Goal: Communication & Community: Answer question/provide support

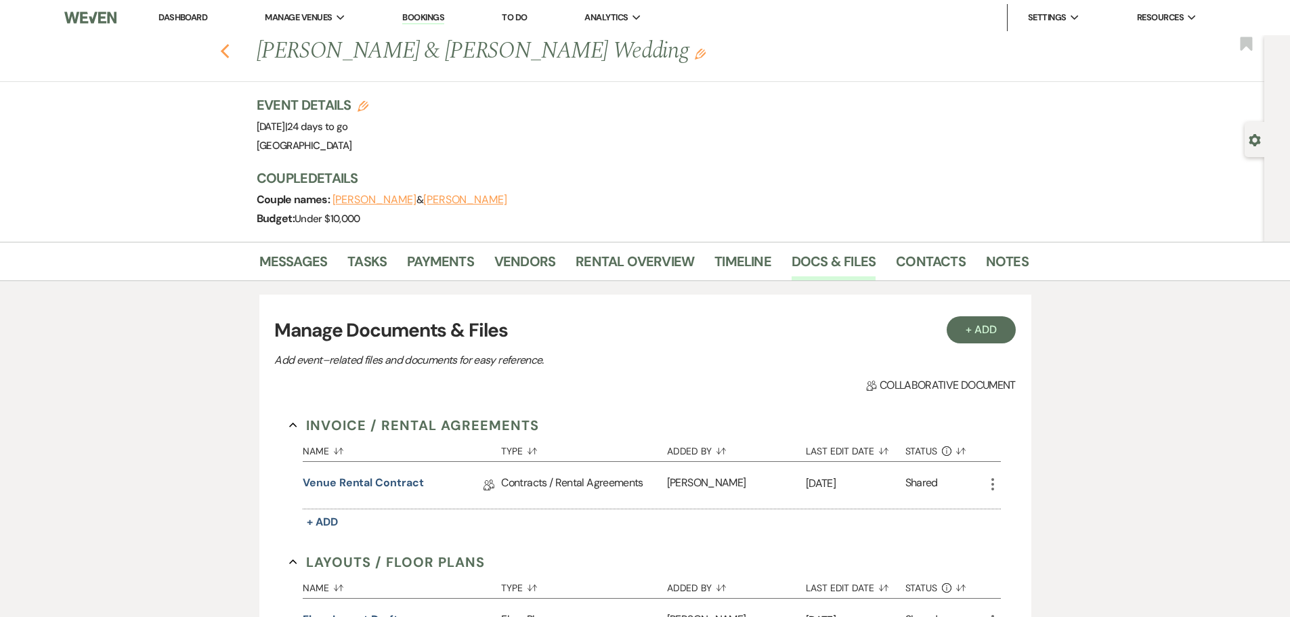
click at [229, 54] on use "button" at bounding box center [224, 51] width 9 height 15
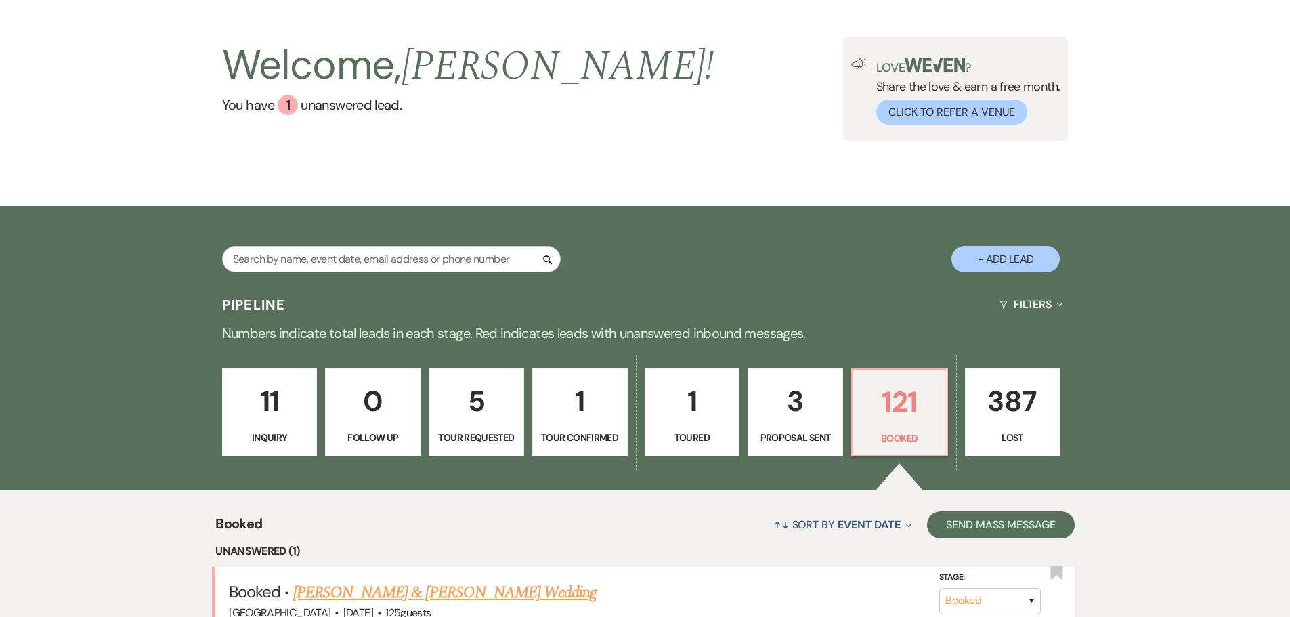
scroll to position [339, 0]
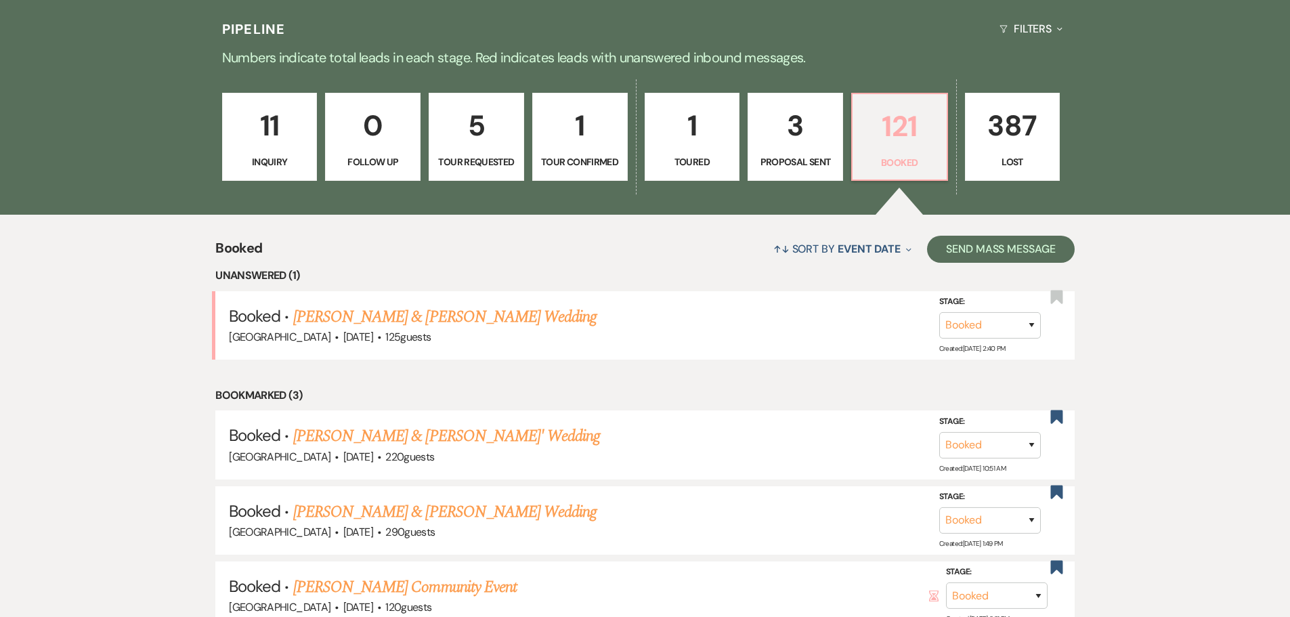
click at [920, 110] on p "121" at bounding box center [900, 126] width 78 height 45
click at [461, 433] on link "[PERSON_NAME] & [PERSON_NAME]' Wedding" at bounding box center [446, 436] width 307 height 24
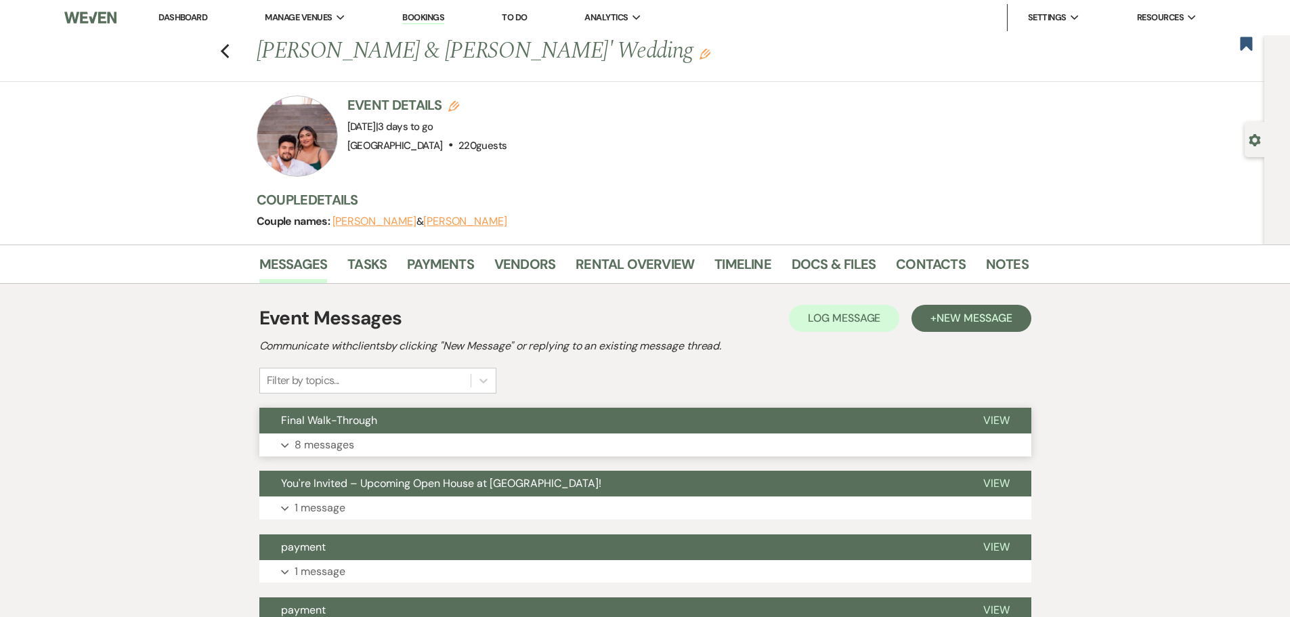
click at [488, 446] on button "Expand 8 messages" at bounding box center [645, 444] width 772 height 23
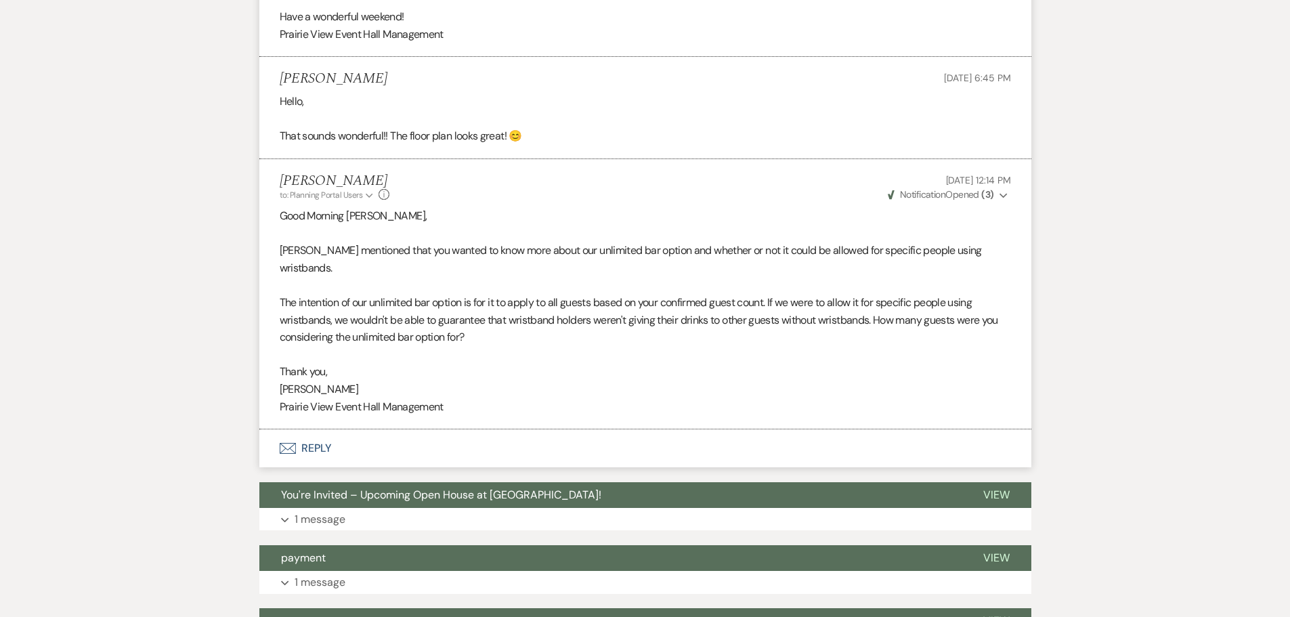
scroll to position [1694, 0]
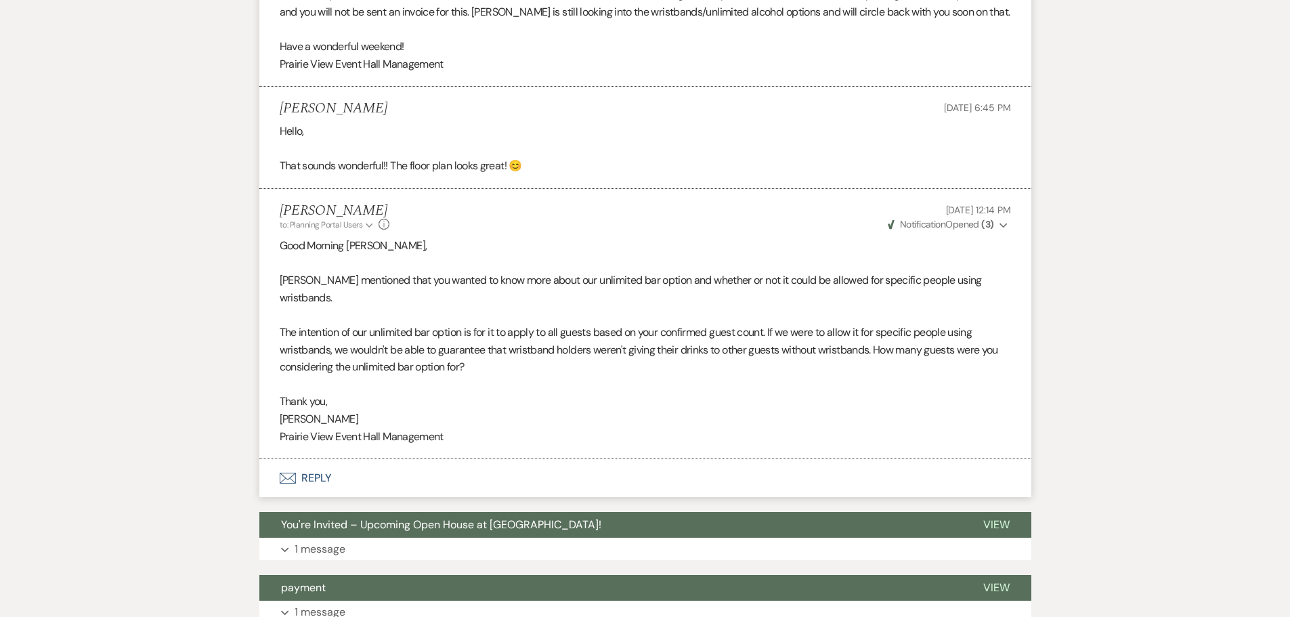
click at [316, 477] on button "Envelope Reply" at bounding box center [645, 478] width 772 height 38
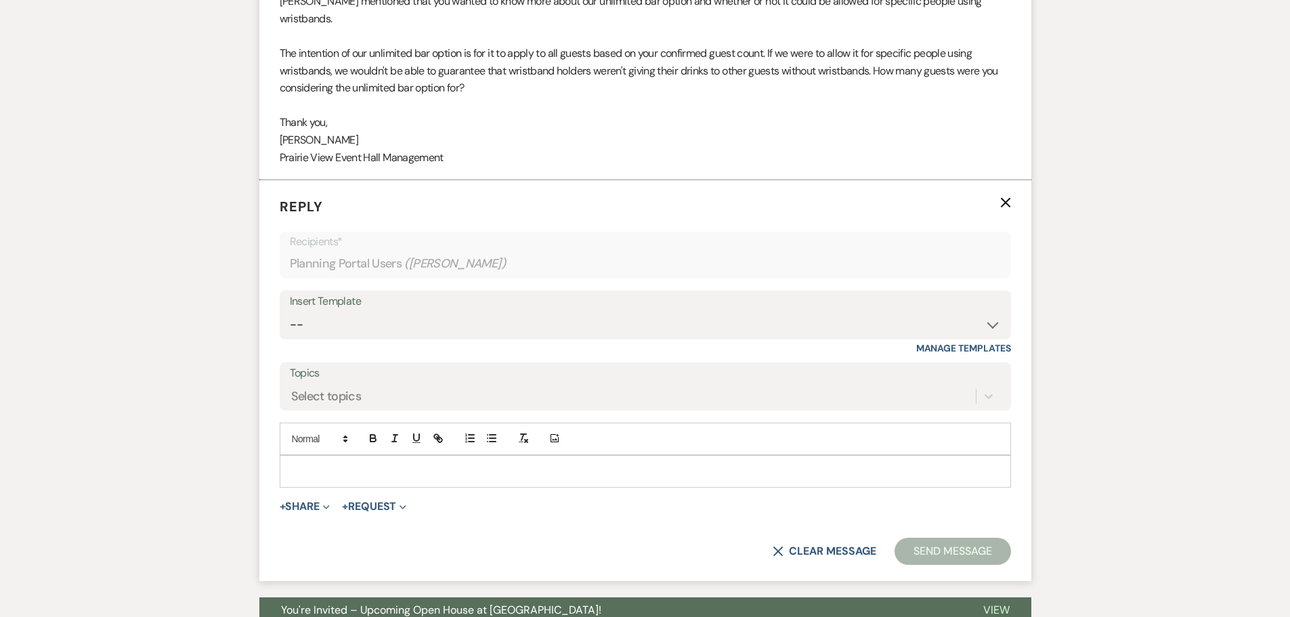
scroll to position [1910, 0]
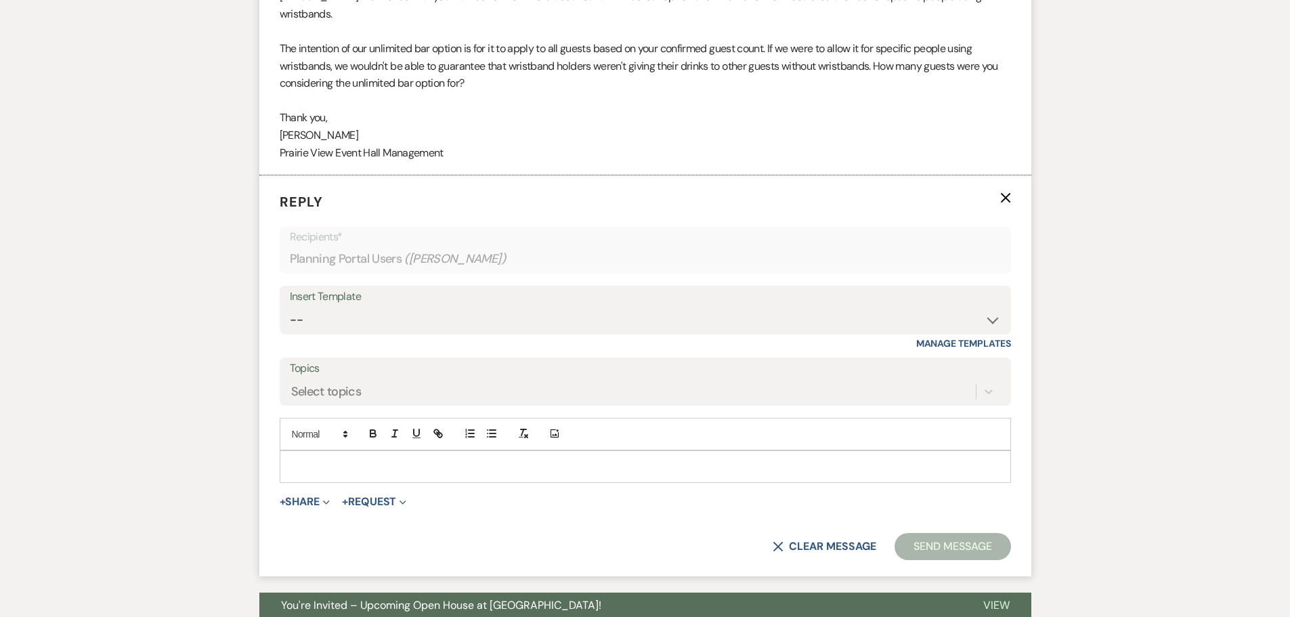
click at [363, 463] on p at bounding box center [646, 466] width 710 height 15
click at [449, 471] on p at bounding box center [646, 466] width 710 height 15
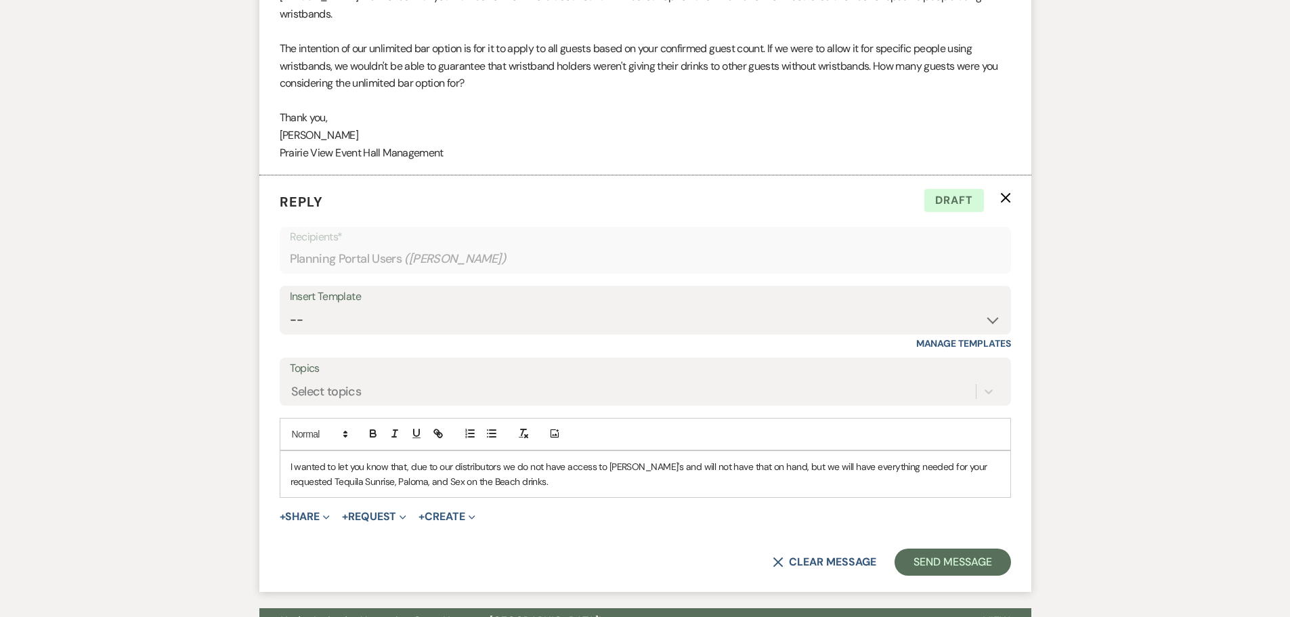
click at [628, 467] on p "I wanted to let you know that, due to our distributors we do not have access to…" at bounding box center [646, 474] width 710 height 30
click at [628, 465] on p "I wanted to let you know that, due to our distributors we do not have access to…" at bounding box center [646, 474] width 710 height 30
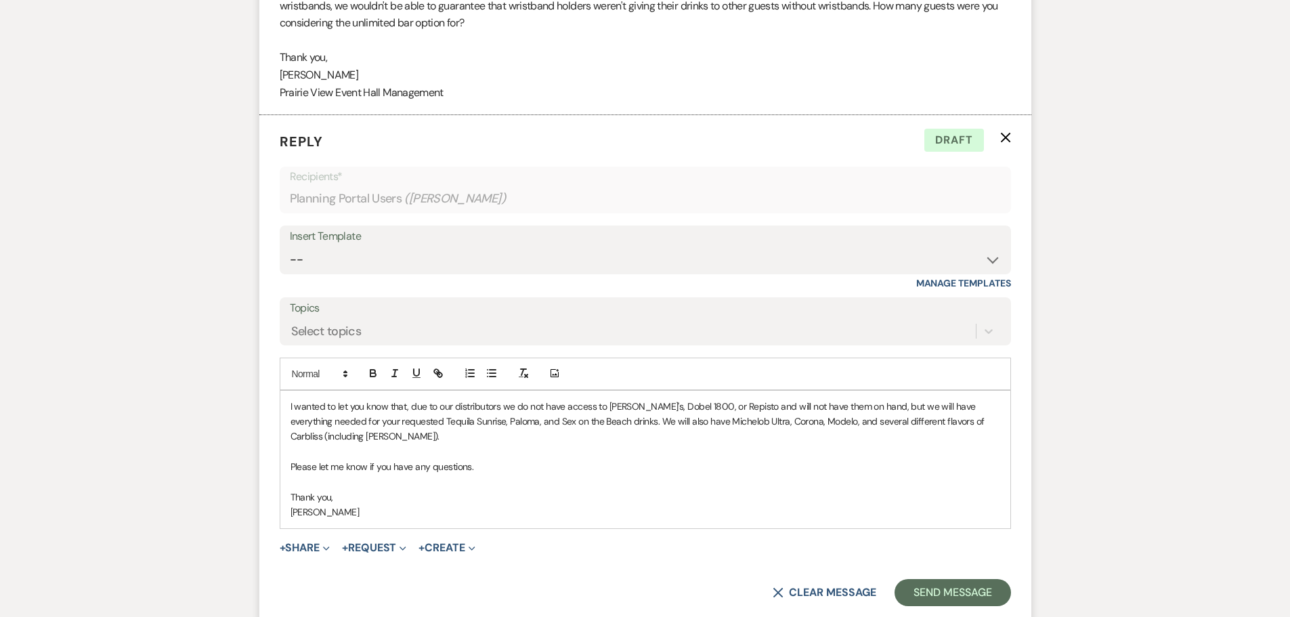
scroll to position [2045, 0]
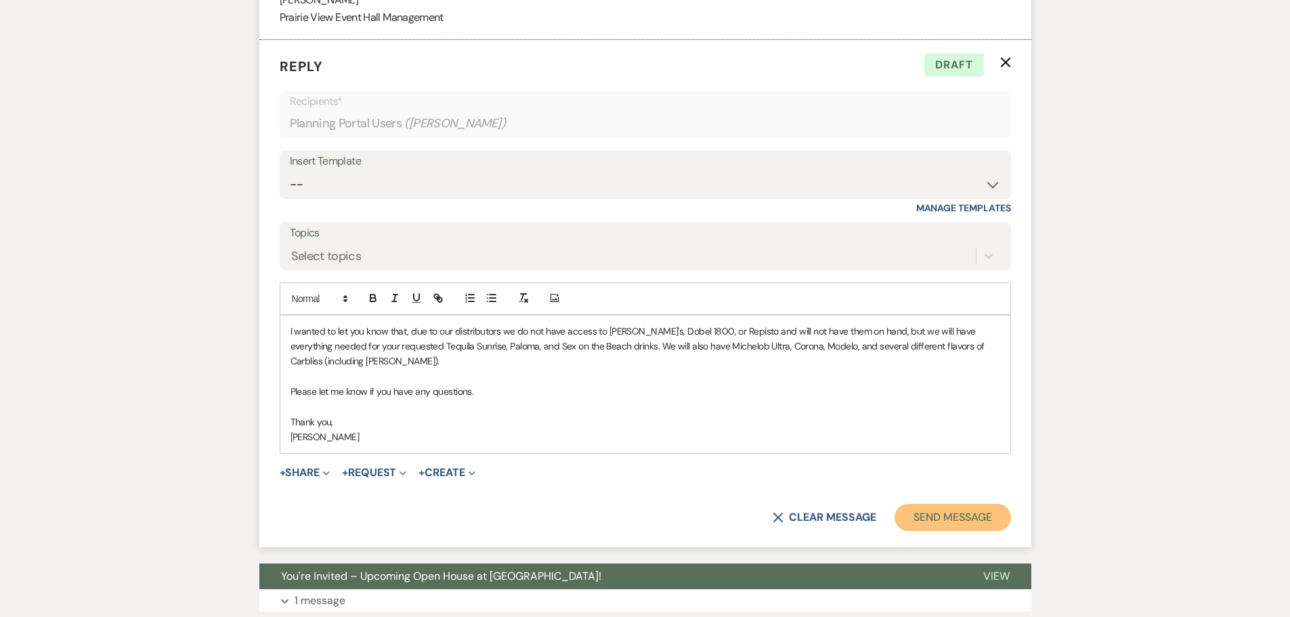
click at [975, 513] on button "Send Message" at bounding box center [953, 517] width 116 height 27
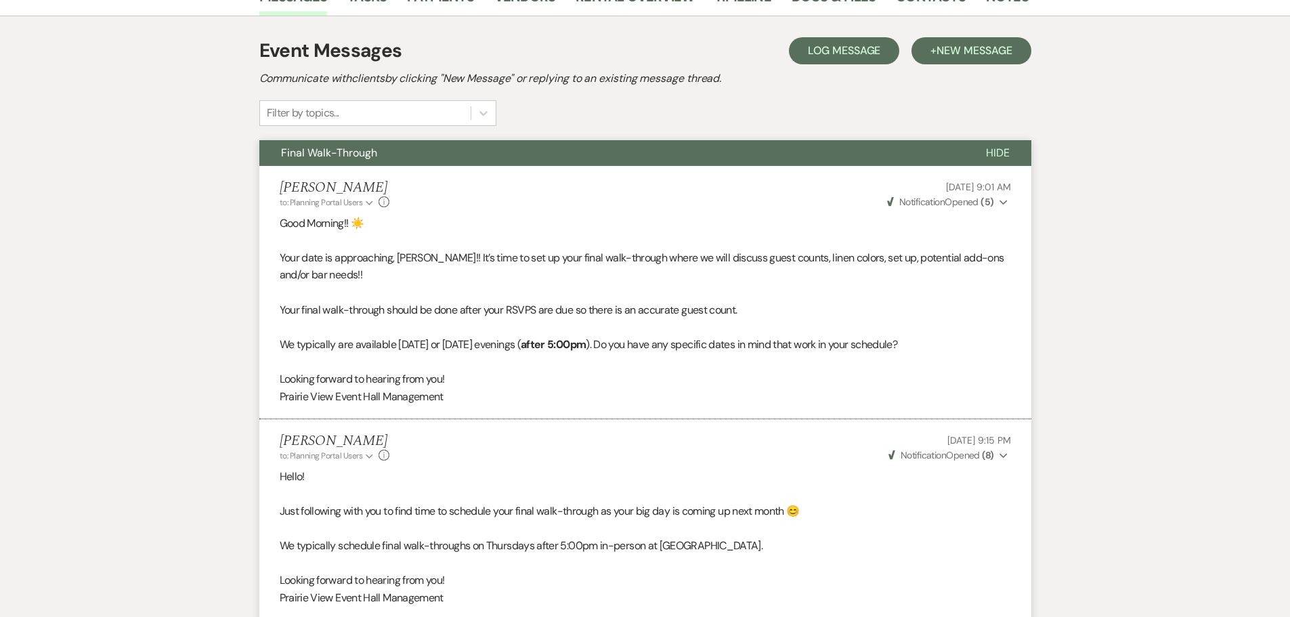
scroll to position [0, 0]
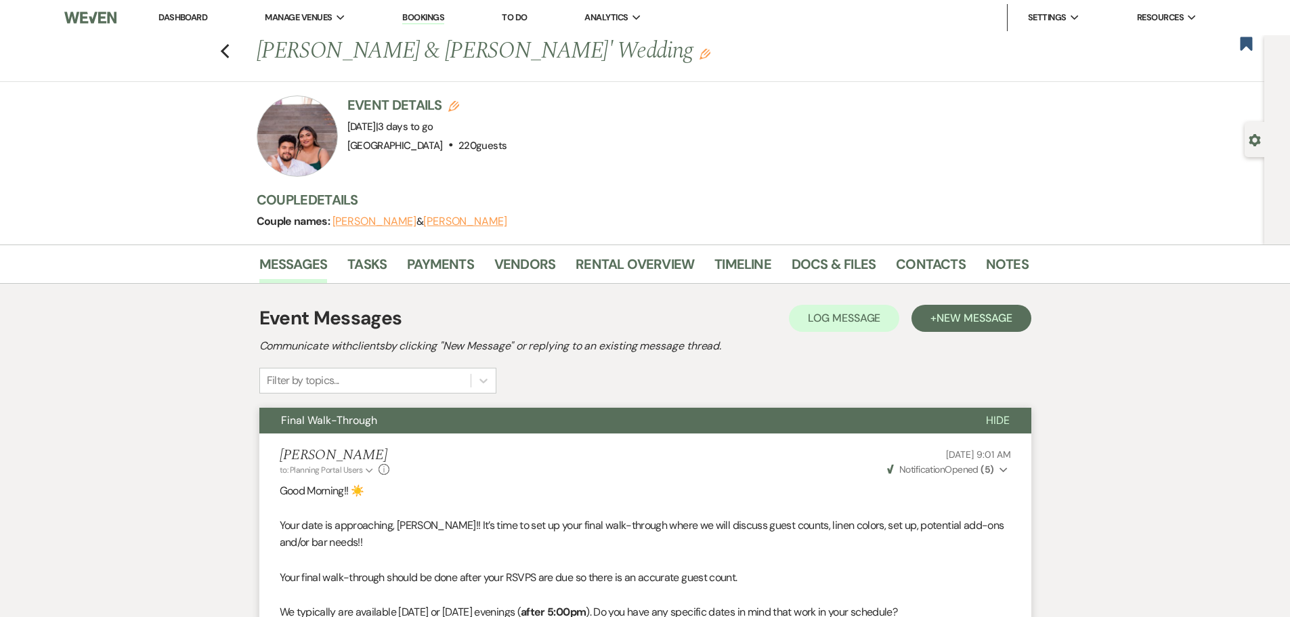
click at [171, 10] on li "Dashboard" at bounding box center [183, 17] width 62 height 27
click at [186, 16] on link "Dashboard" at bounding box center [182, 18] width 49 height 12
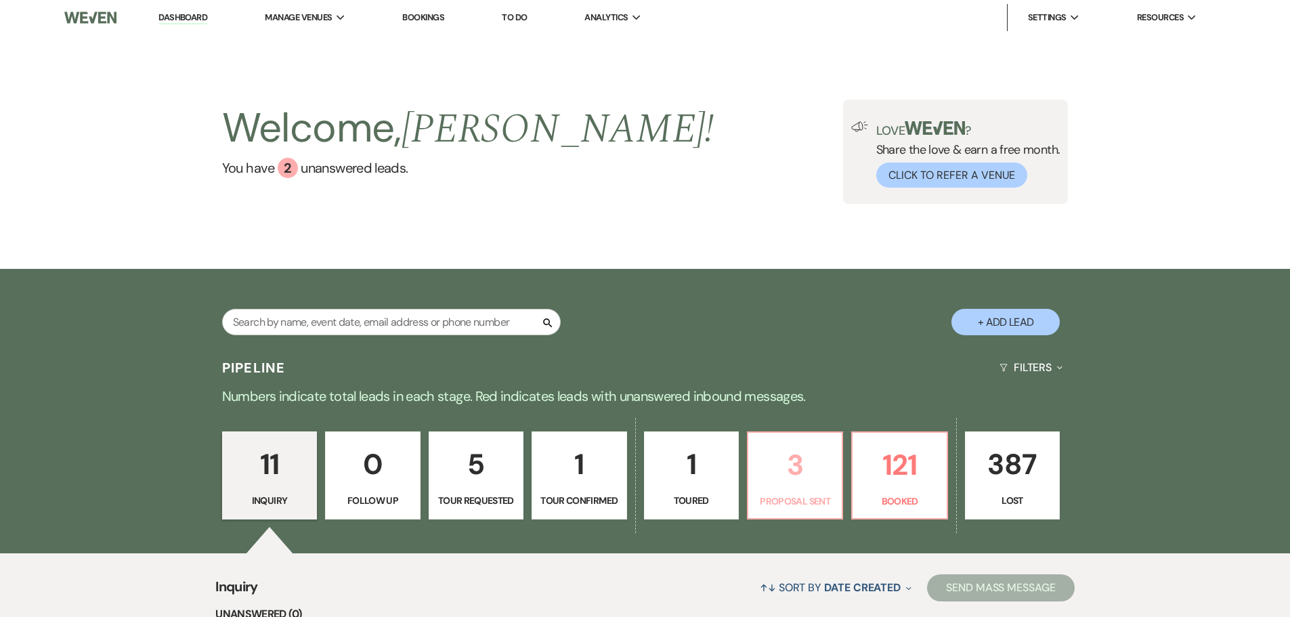
click at [804, 475] on p "3" at bounding box center [794, 464] width 77 height 45
select select "6"
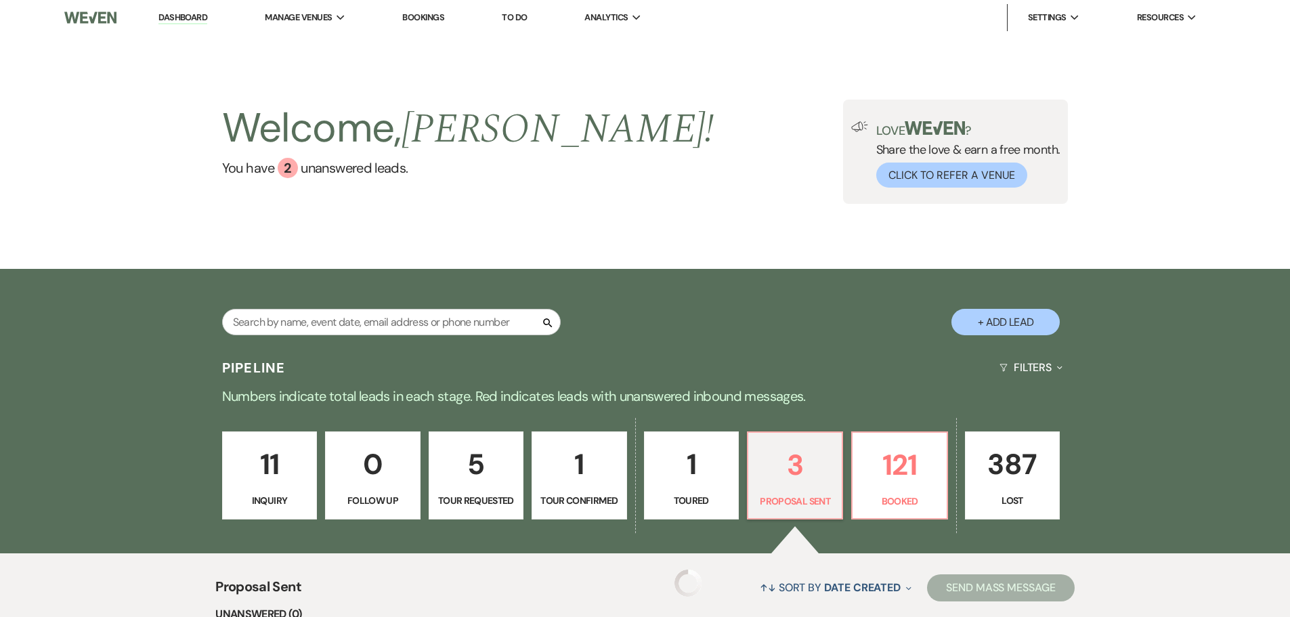
select select "6"
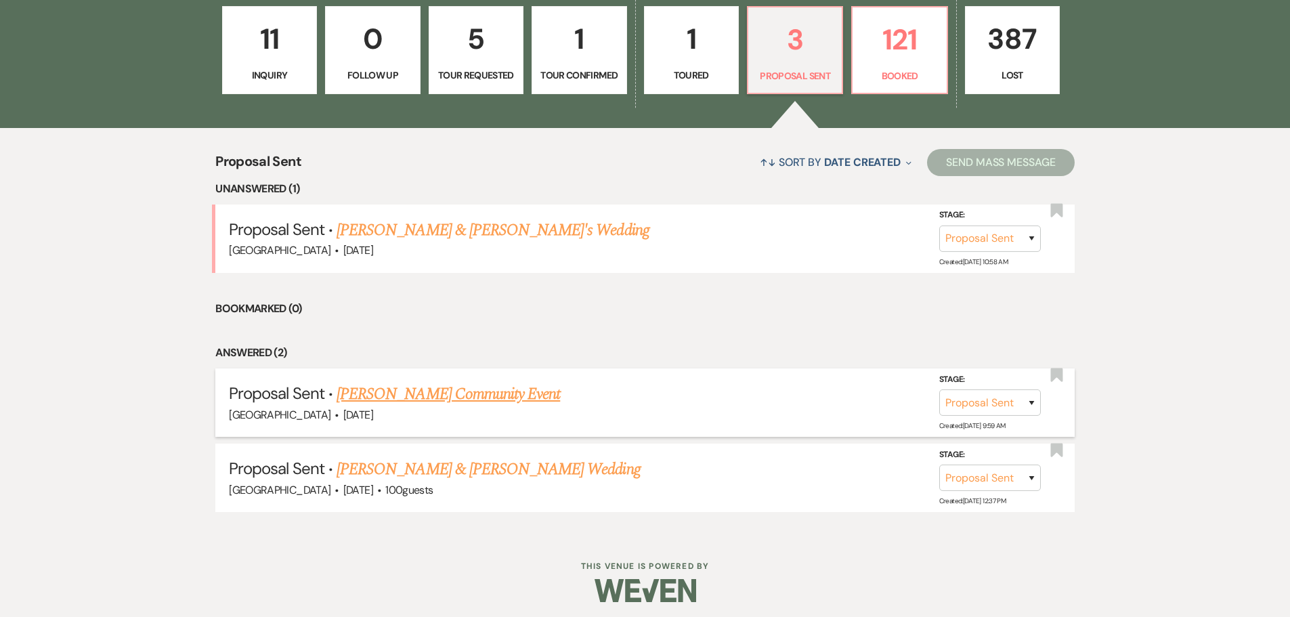
scroll to position [431, 0]
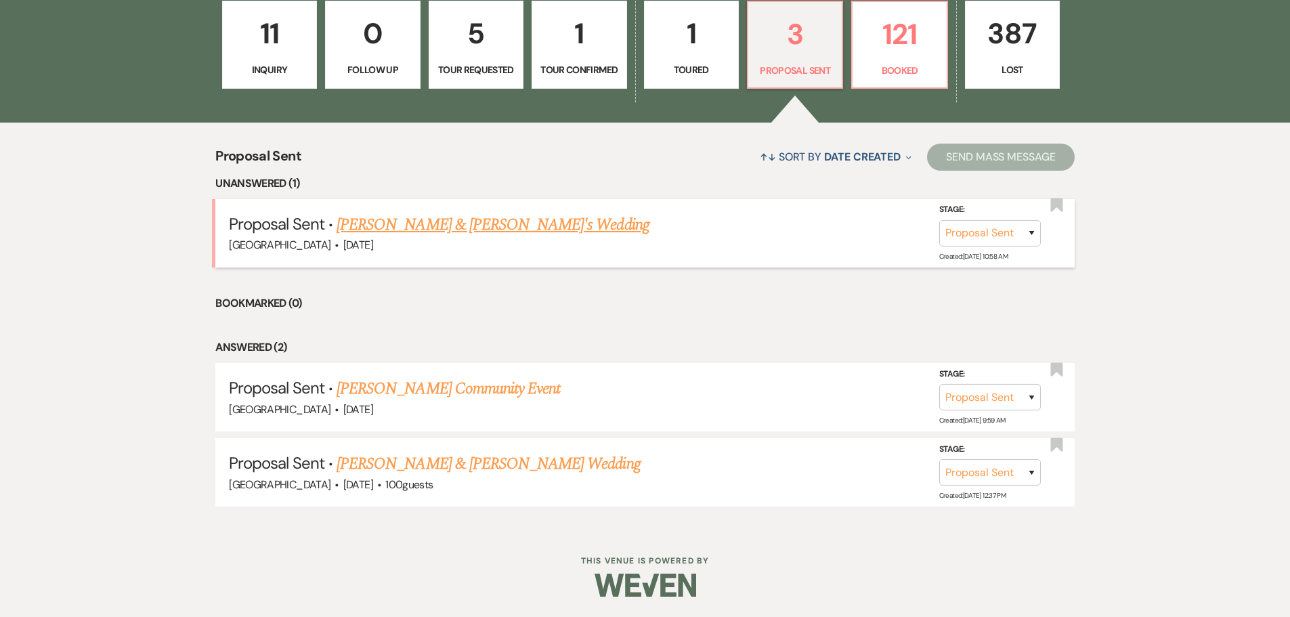
click at [438, 227] on link "[PERSON_NAME] & [PERSON_NAME]'s Wedding" at bounding box center [493, 225] width 313 height 24
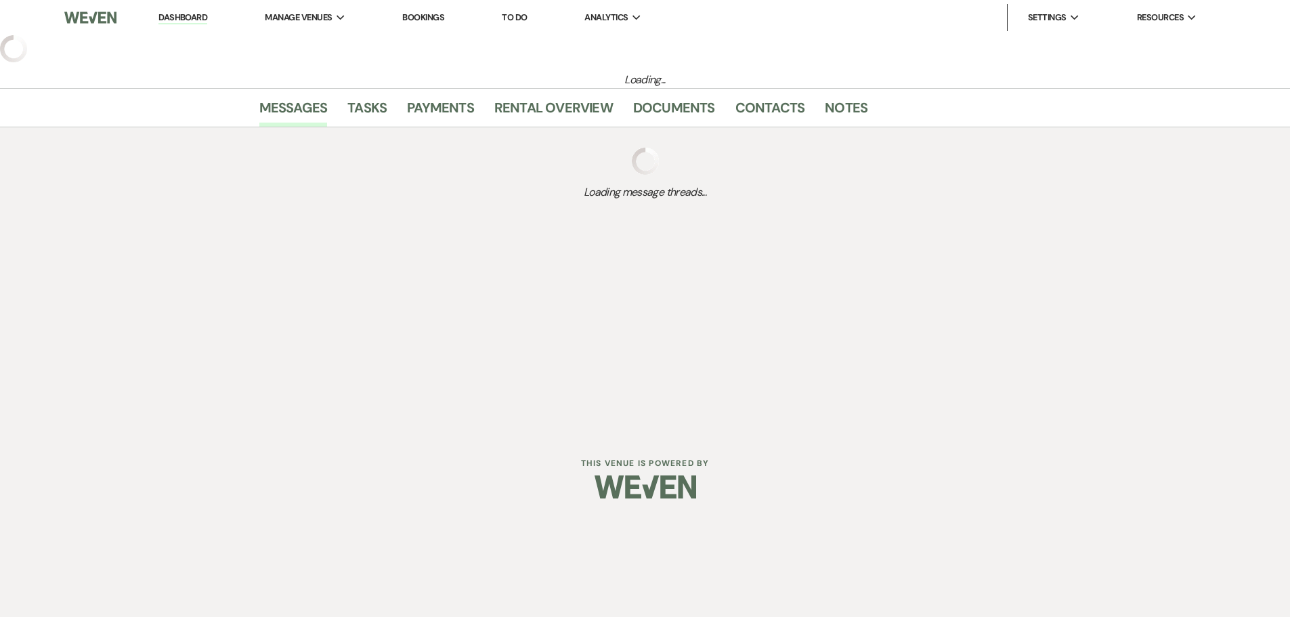
select select "6"
select select "5"
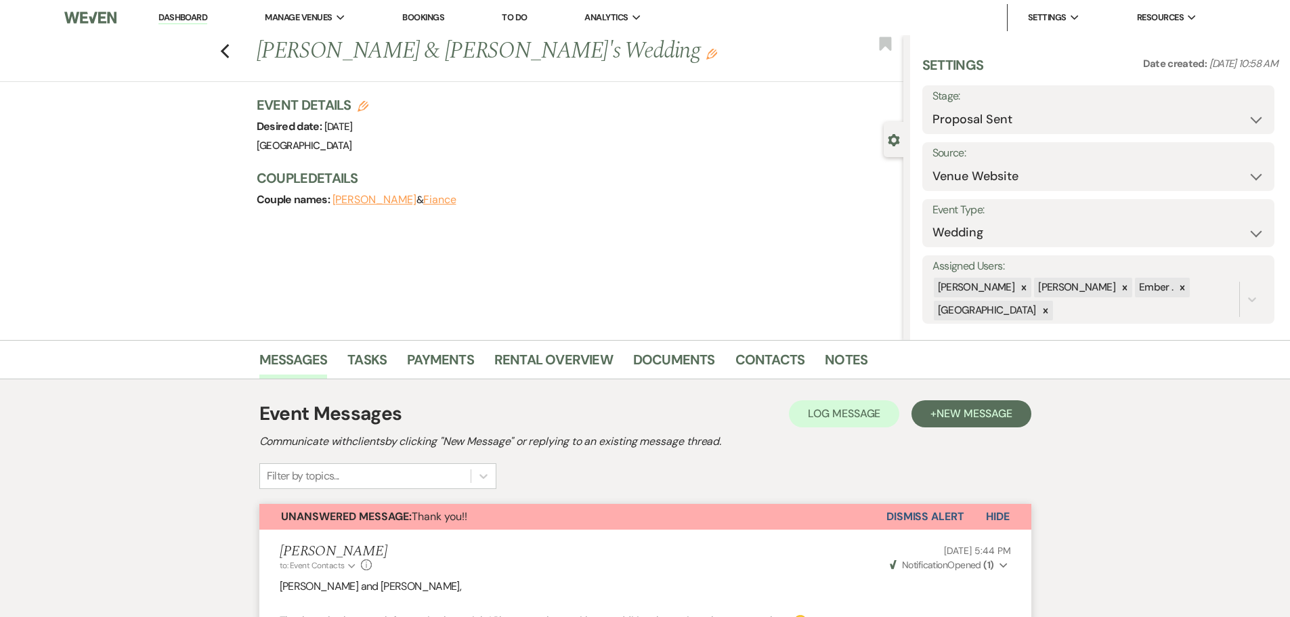
click at [201, 26] on li "Dashboard" at bounding box center [183, 17] width 62 height 27
click at [202, 22] on link "Dashboard" at bounding box center [182, 18] width 49 height 13
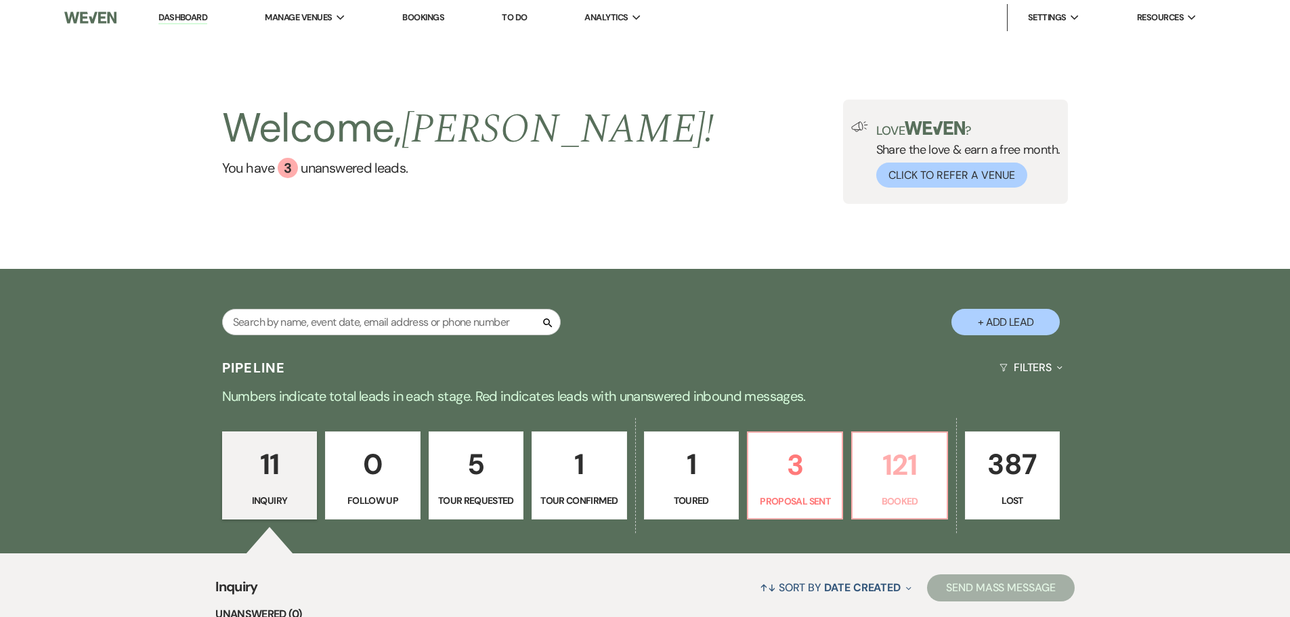
click at [863, 471] on p "121" at bounding box center [899, 464] width 77 height 45
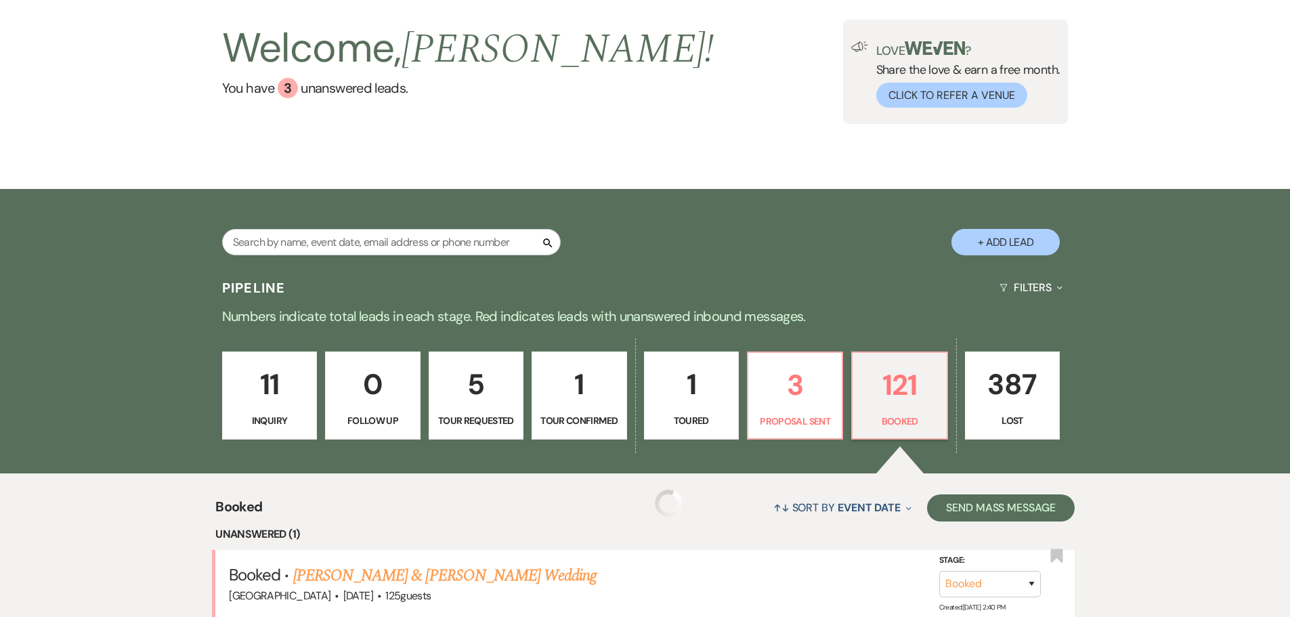
scroll to position [406, 0]
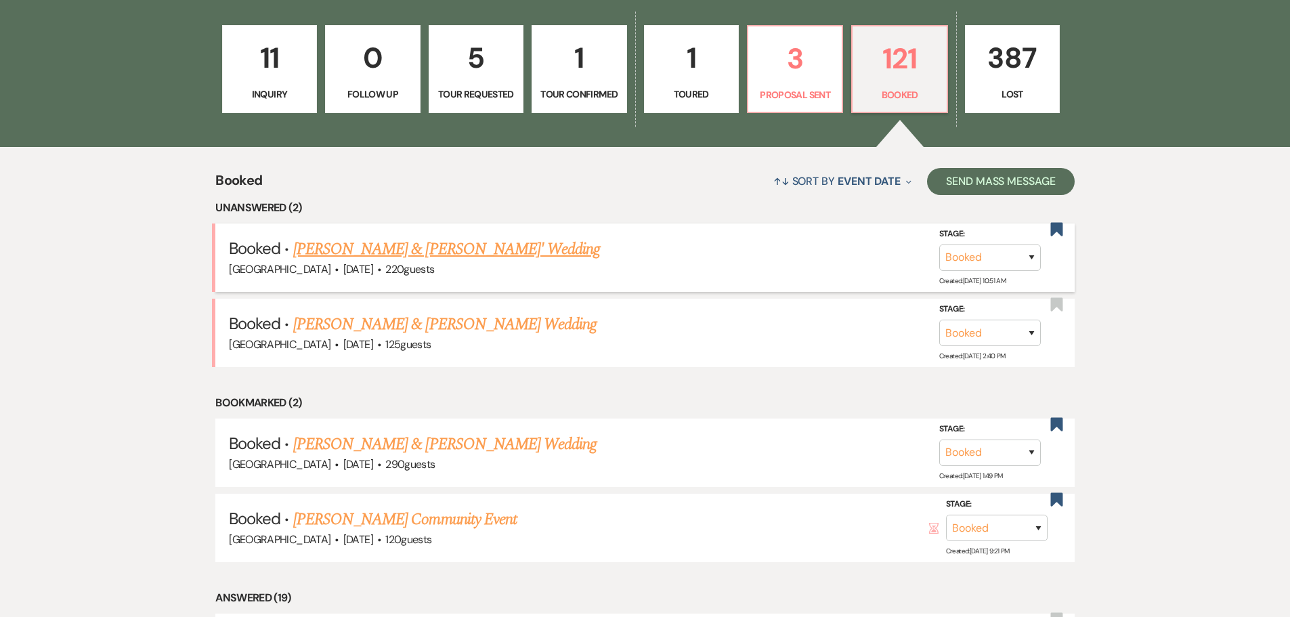
click at [446, 251] on link "[PERSON_NAME] & [PERSON_NAME]' Wedding" at bounding box center [446, 249] width 307 height 24
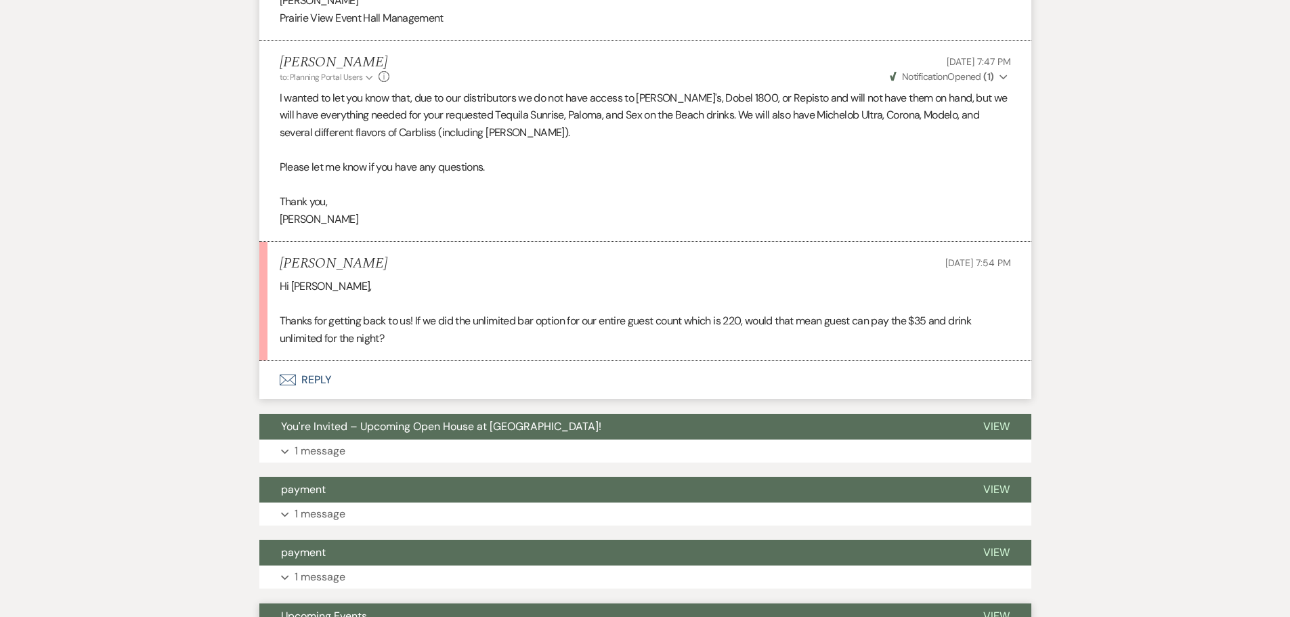
scroll to position [1966, 0]
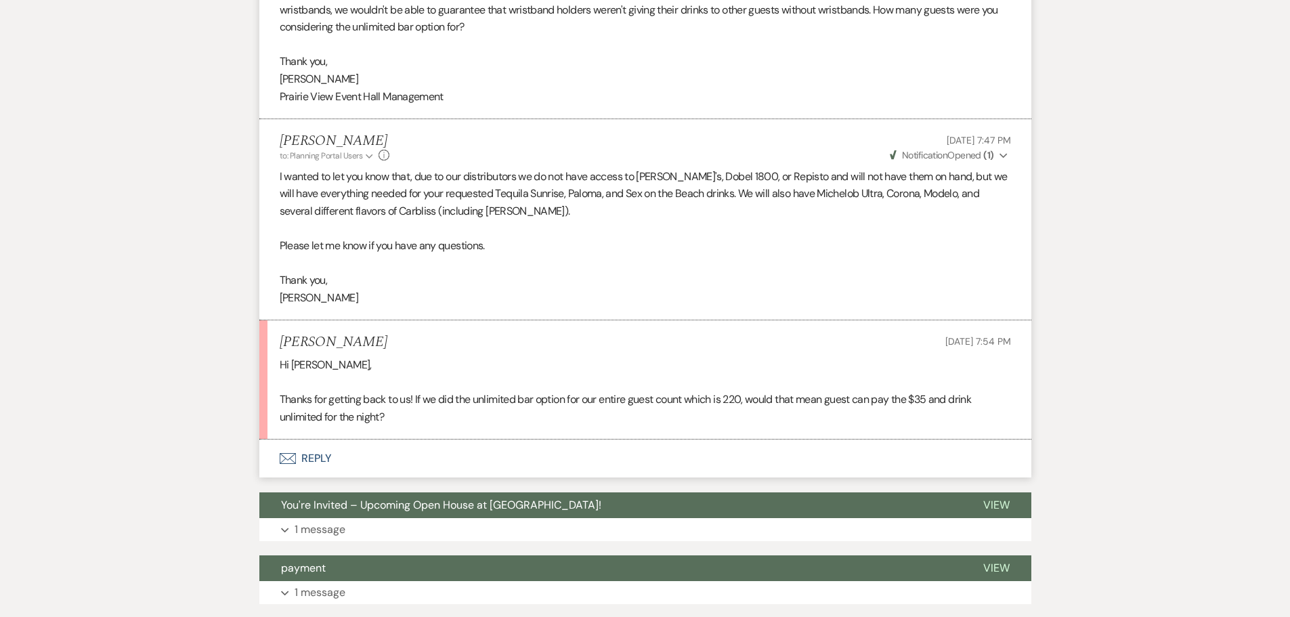
click at [327, 455] on button "Envelope Reply" at bounding box center [645, 459] width 772 height 38
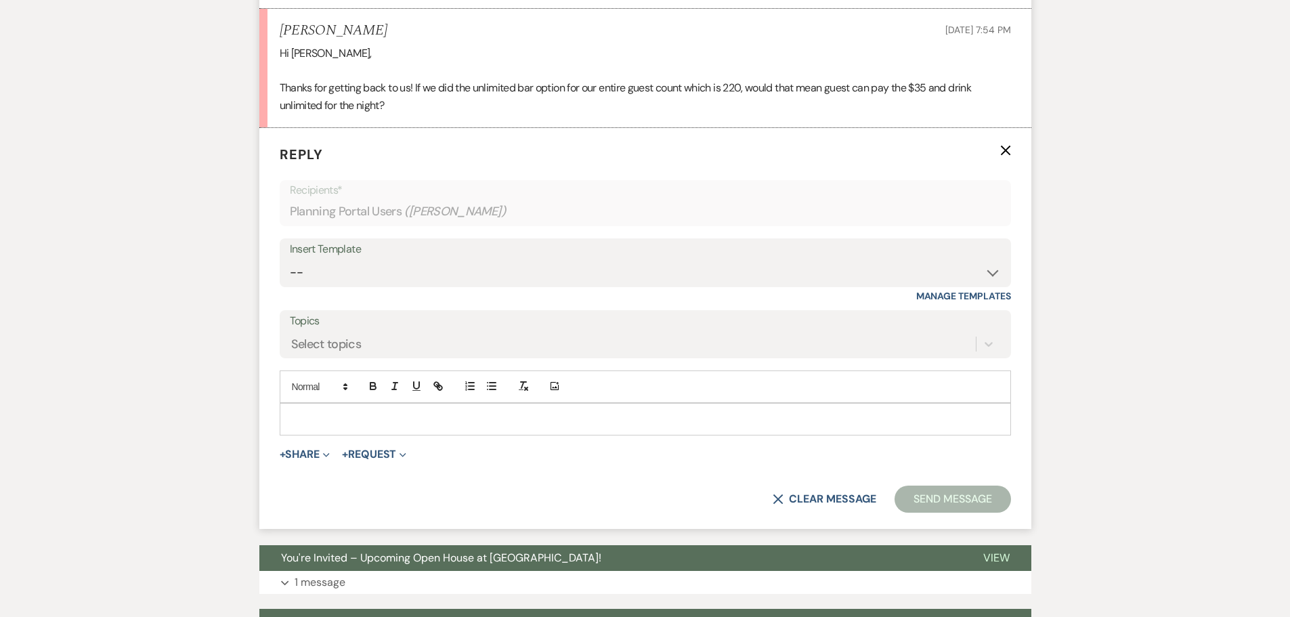
scroll to position [2298, 0]
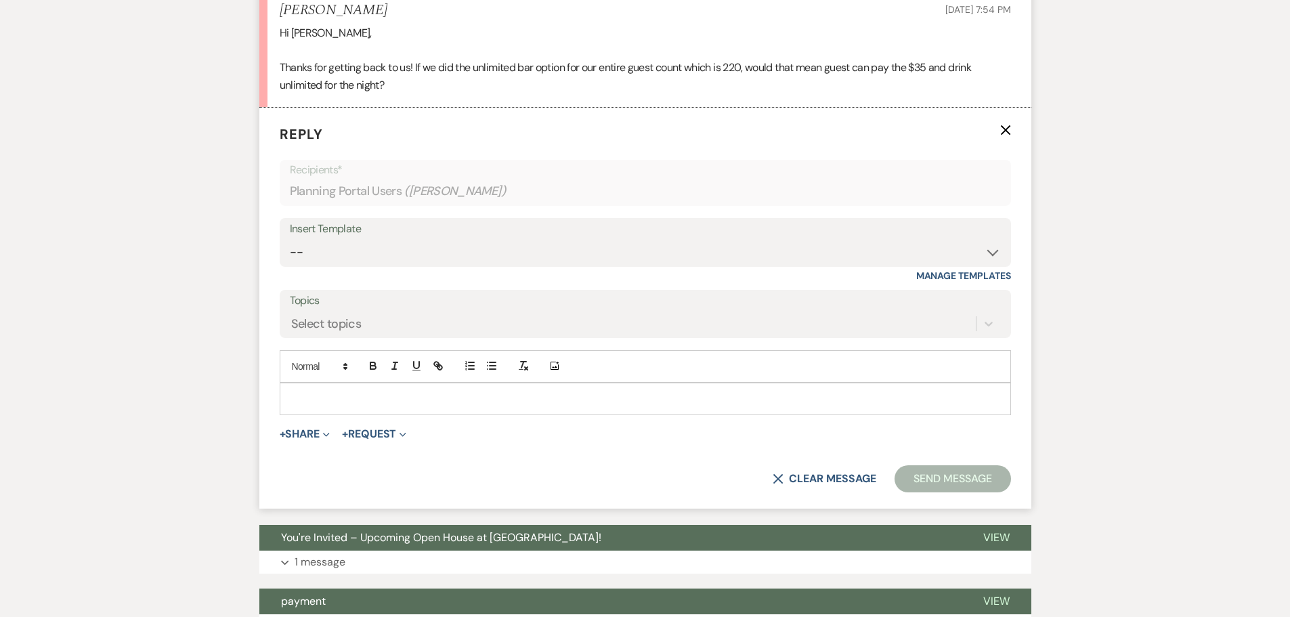
click at [305, 400] on p at bounding box center [646, 398] width 710 height 15
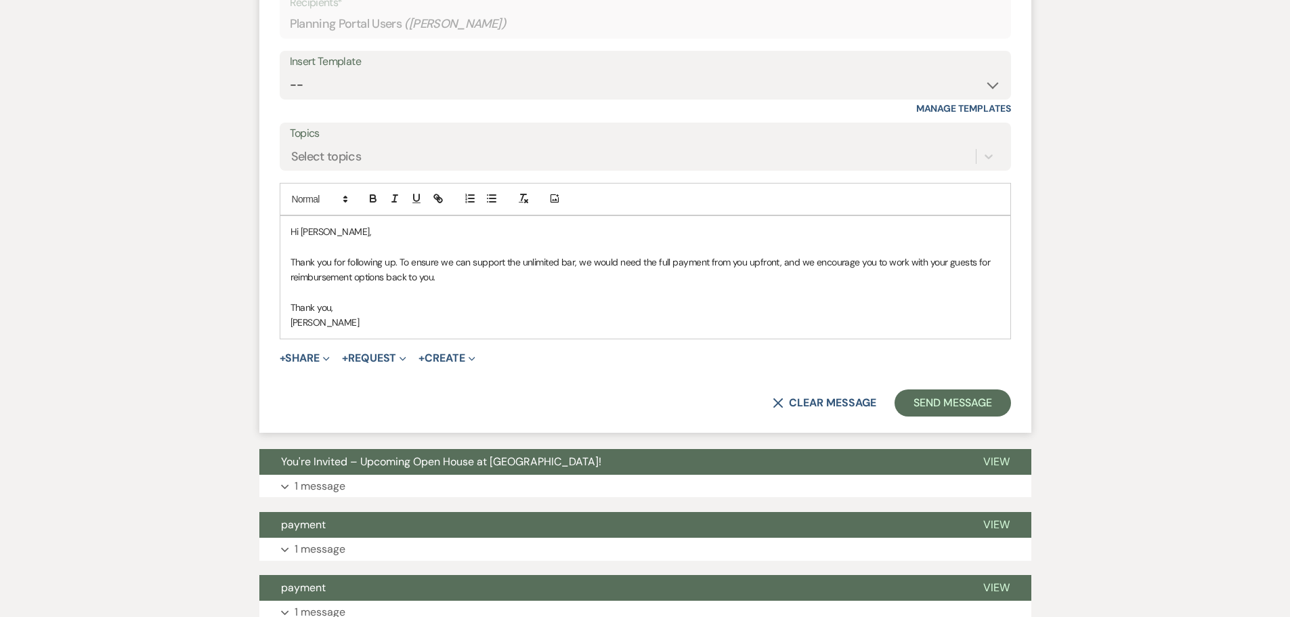
scroll to position [2501, 0]
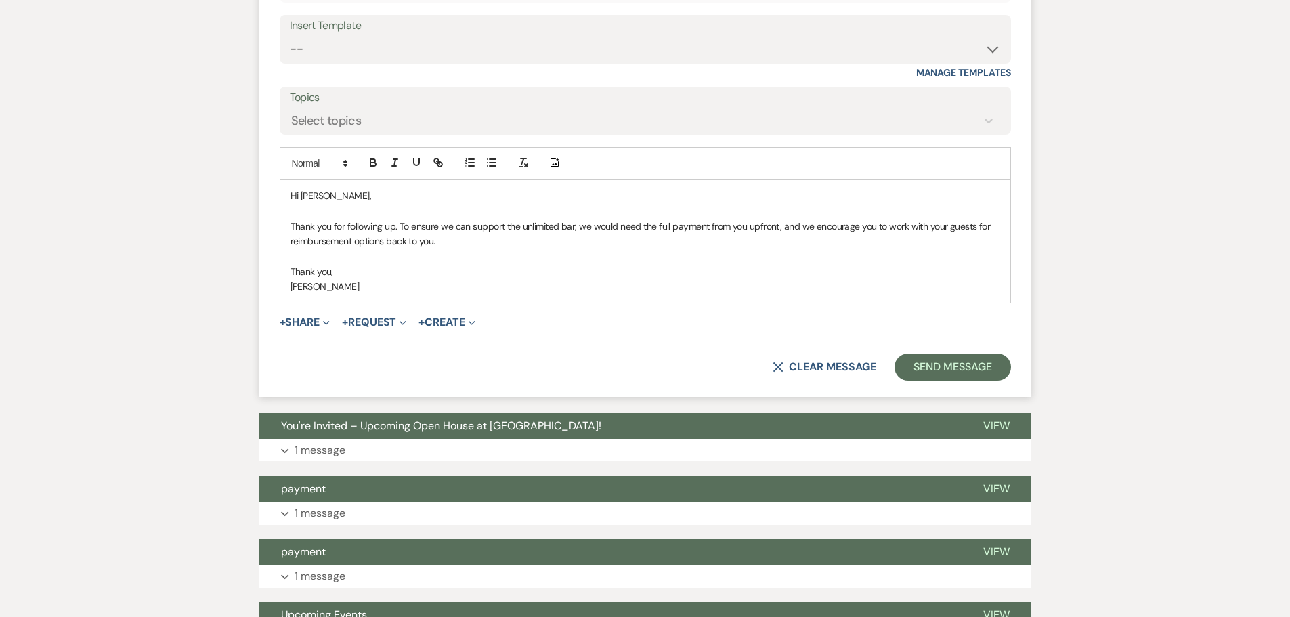
click at [505, 255] on p at bounding box center [646, 256] width 710 height 15
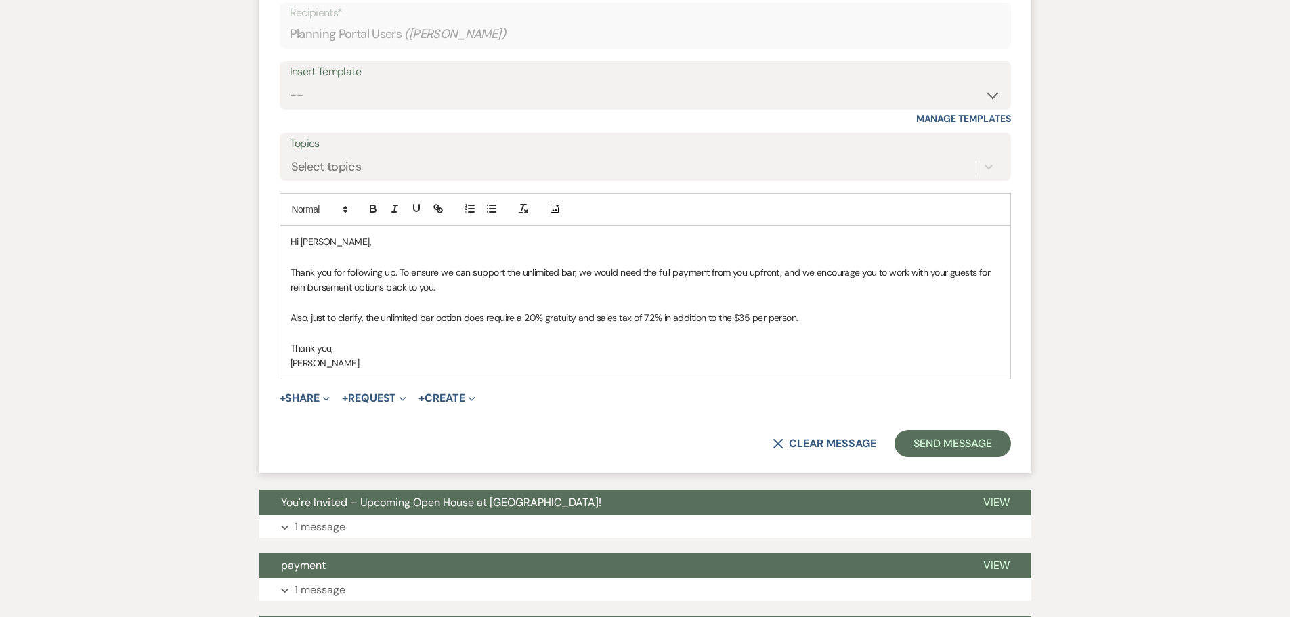
scroll to position [2433, 0]
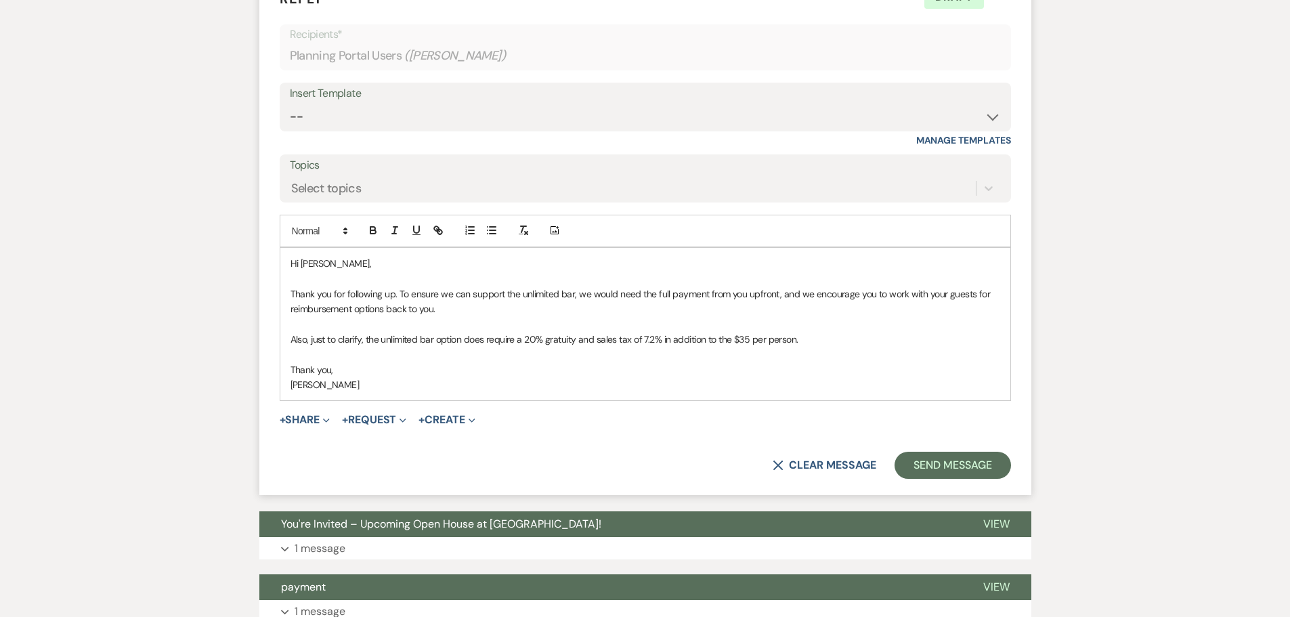
click at [828, 337] on p "Also, just to clarify, the unlimited bar option does require a 20% gratuity and…" at bounding box center [646, 339] width 710 height 15
click at [851, 337] on p "Also, just to clarify, the unlimited bar option does require a 20% gratuity and…" at bounding box center [646, 339] width 710 height 15
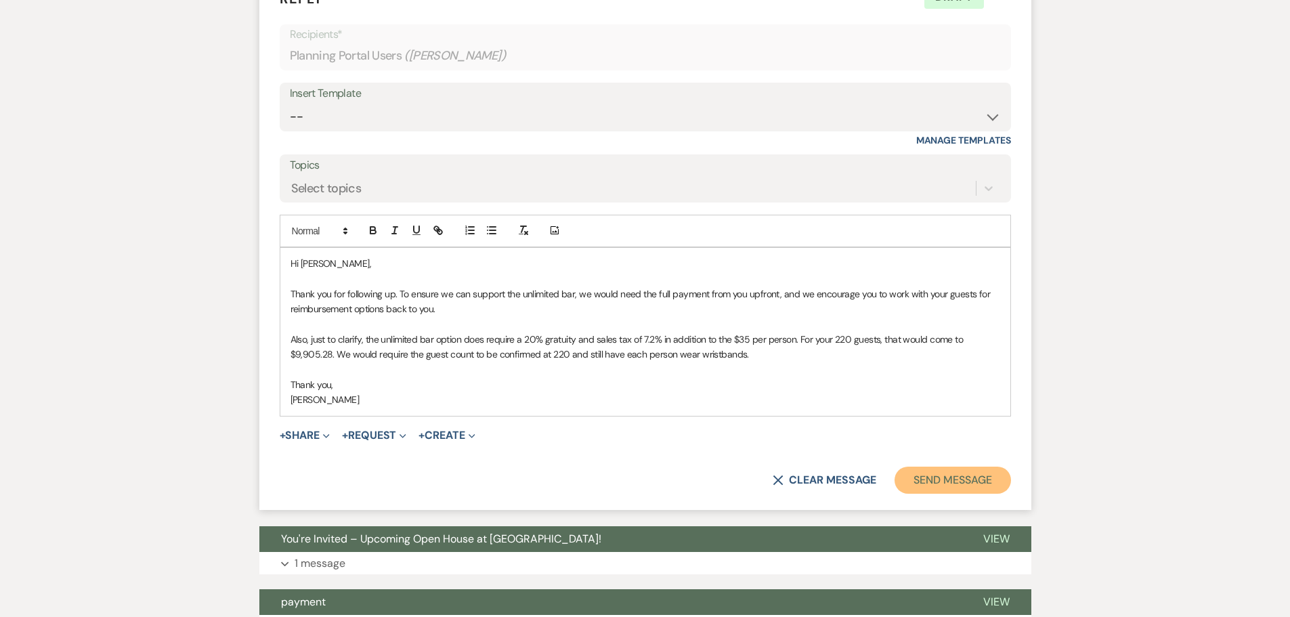
click at [977, 484] on button "Send Message" at bounding box center [953, 480] width 116 height 27
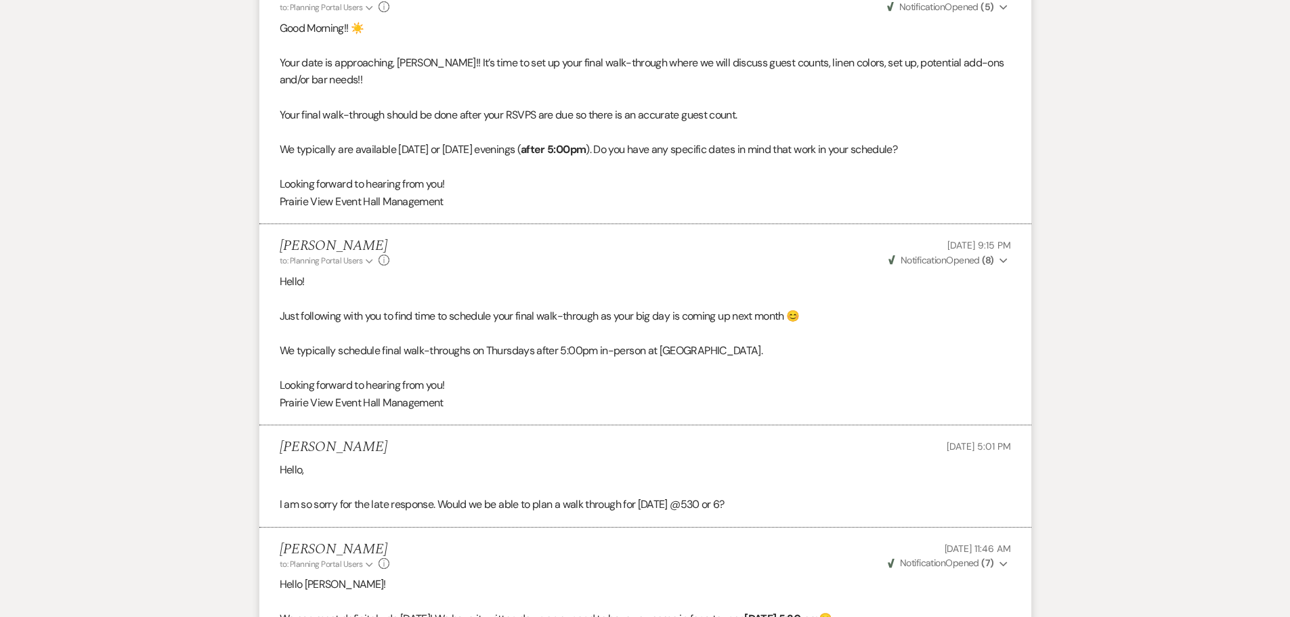
scroll to position [0, 0]
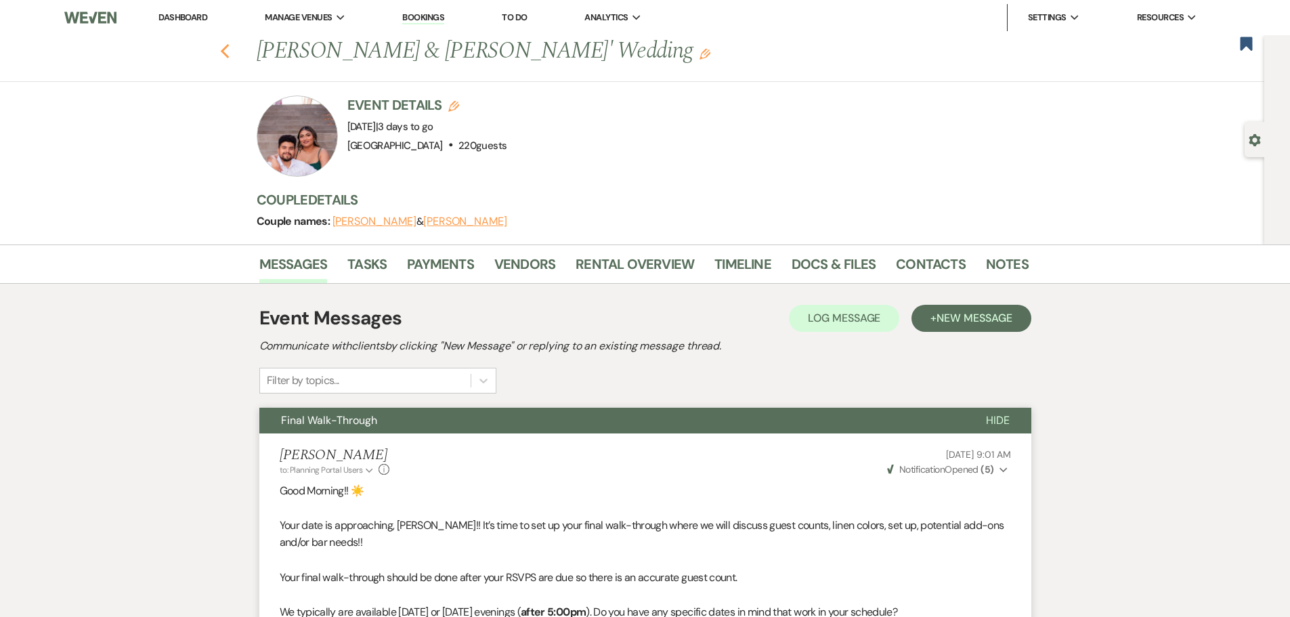
click at [230, 46] on icon "Previous" at bounding box center [225, 51] width 10 height 16
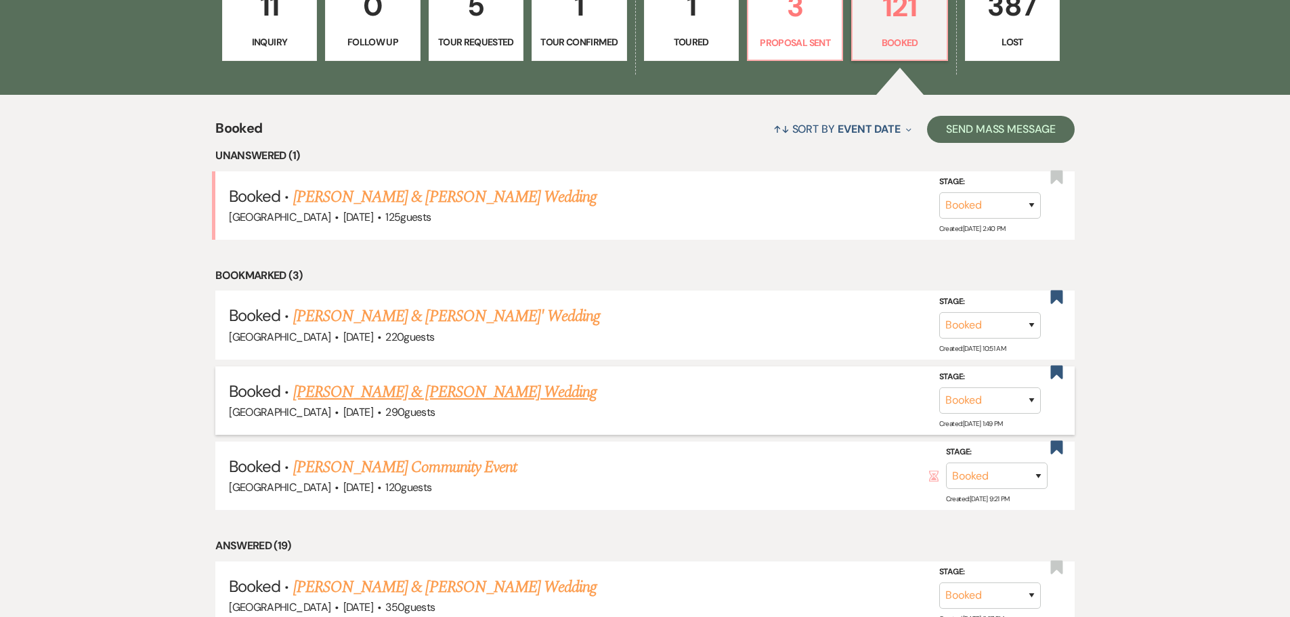
scroll to position [542, 0]
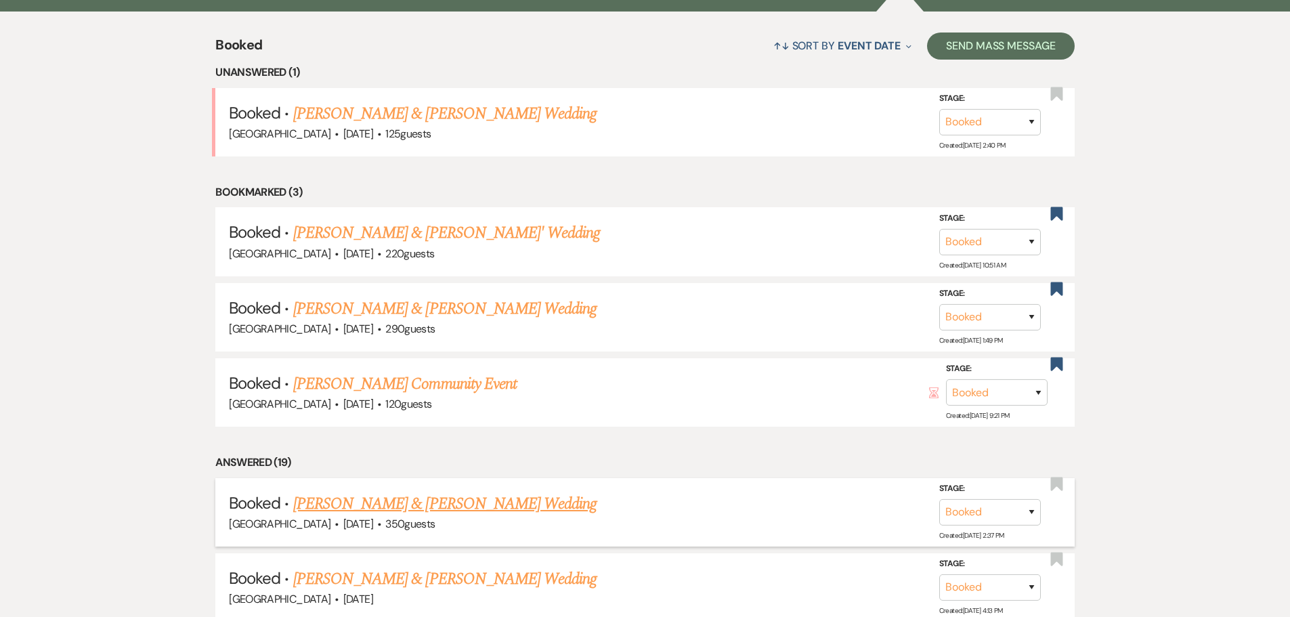
click at [429, 504] on link "[PERSON_NAME] & [PERSON_NAME] Wedding" at bounding box center [444, 504] width 303 height 24
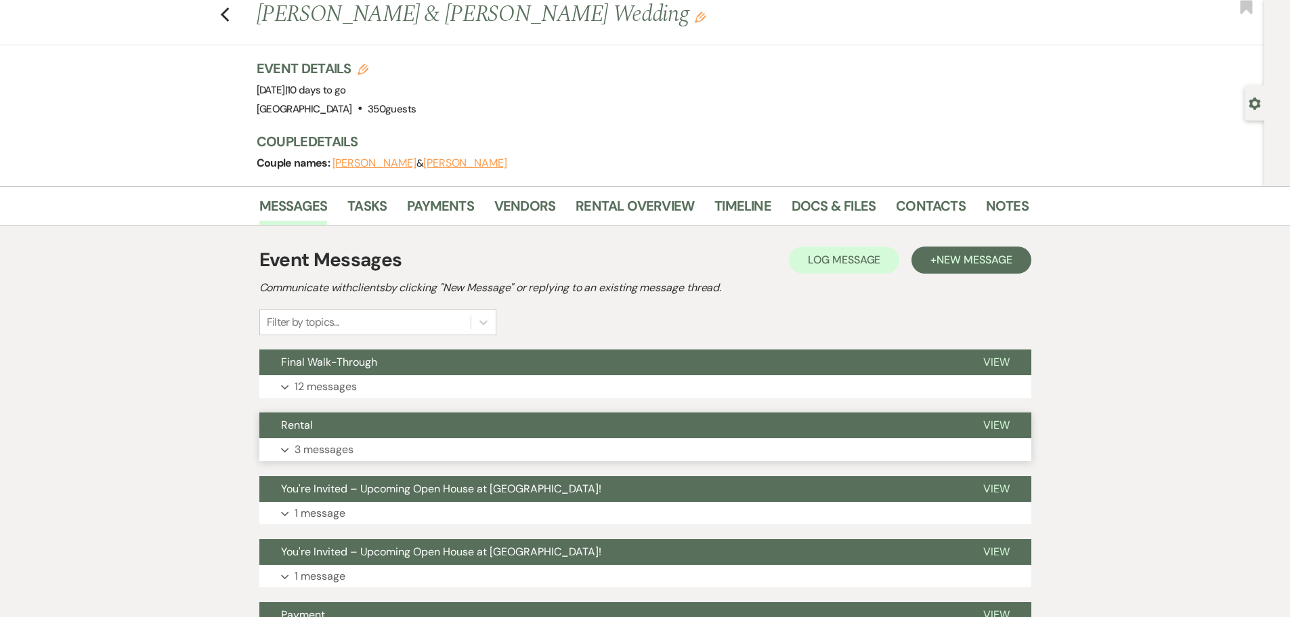
scroll to position [68, 0]
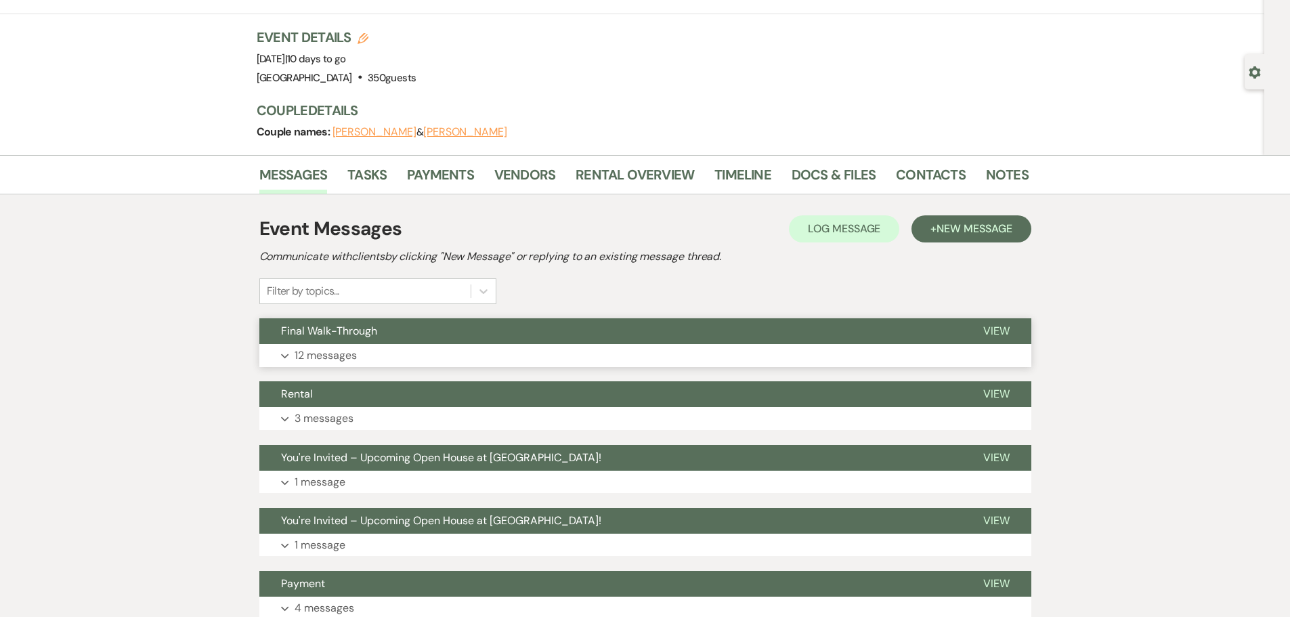
click at [319, 358] on p "12 messages" at bounding box center [326, 356] width 62 height 18
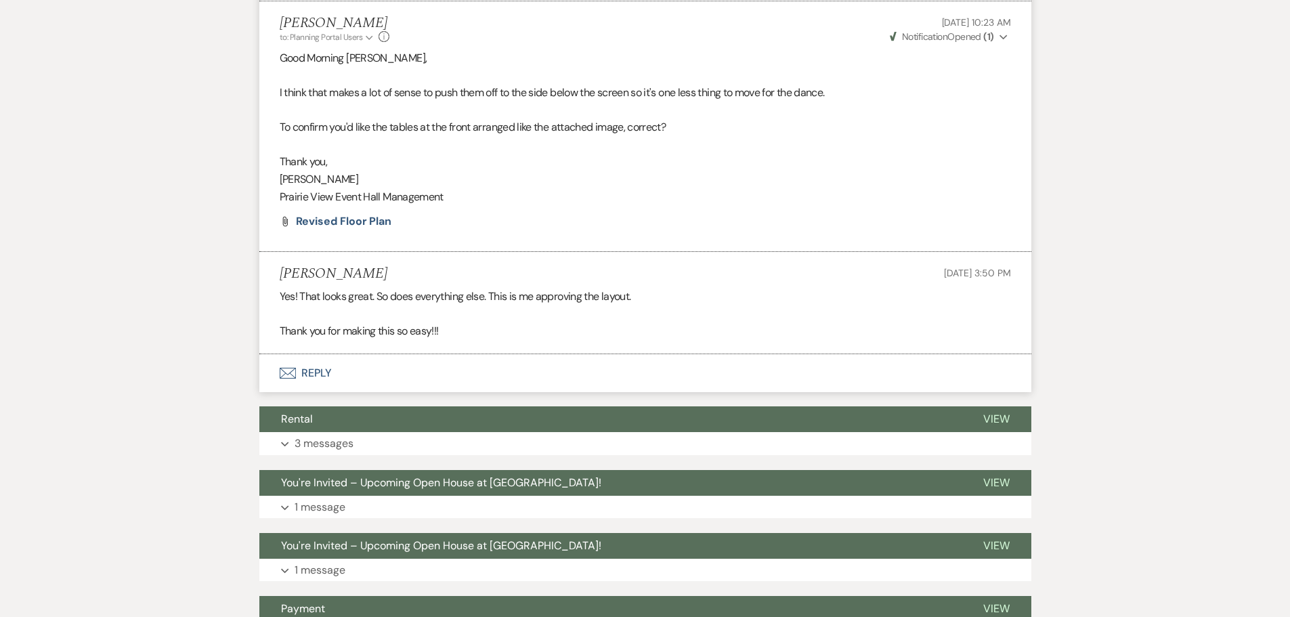
scroll to position [2036, 0]
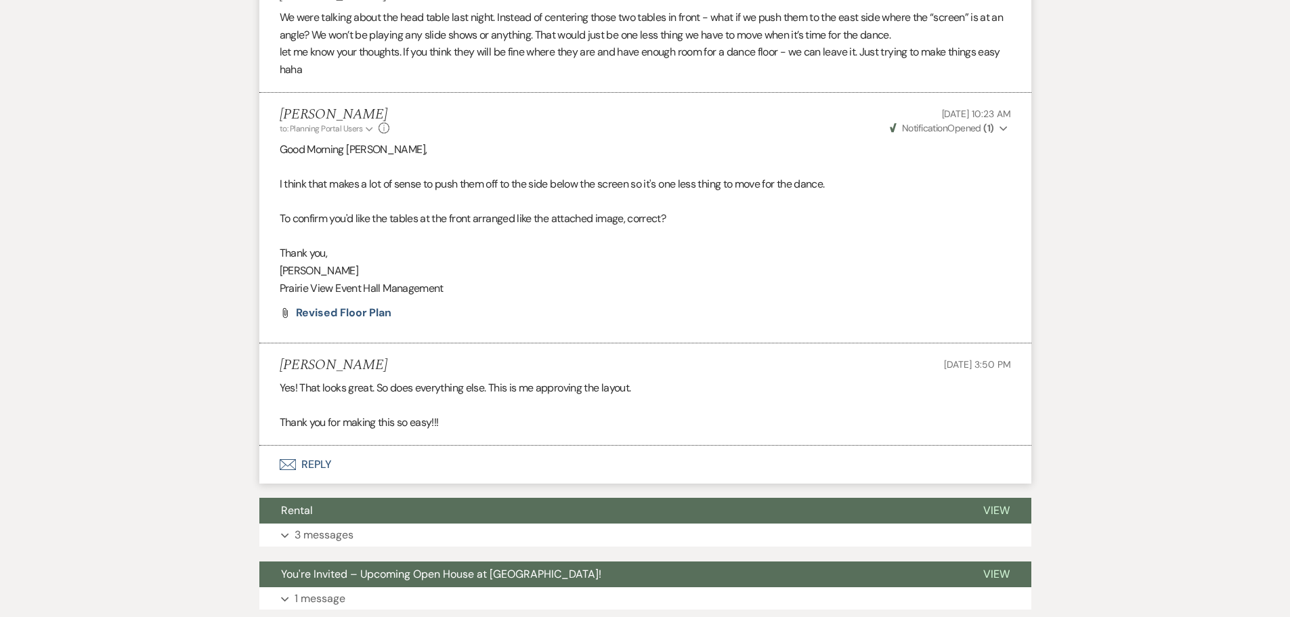
click at [321, 465] on button "Envelope Reply" at bounding box center [645, 465] width 772 height 38
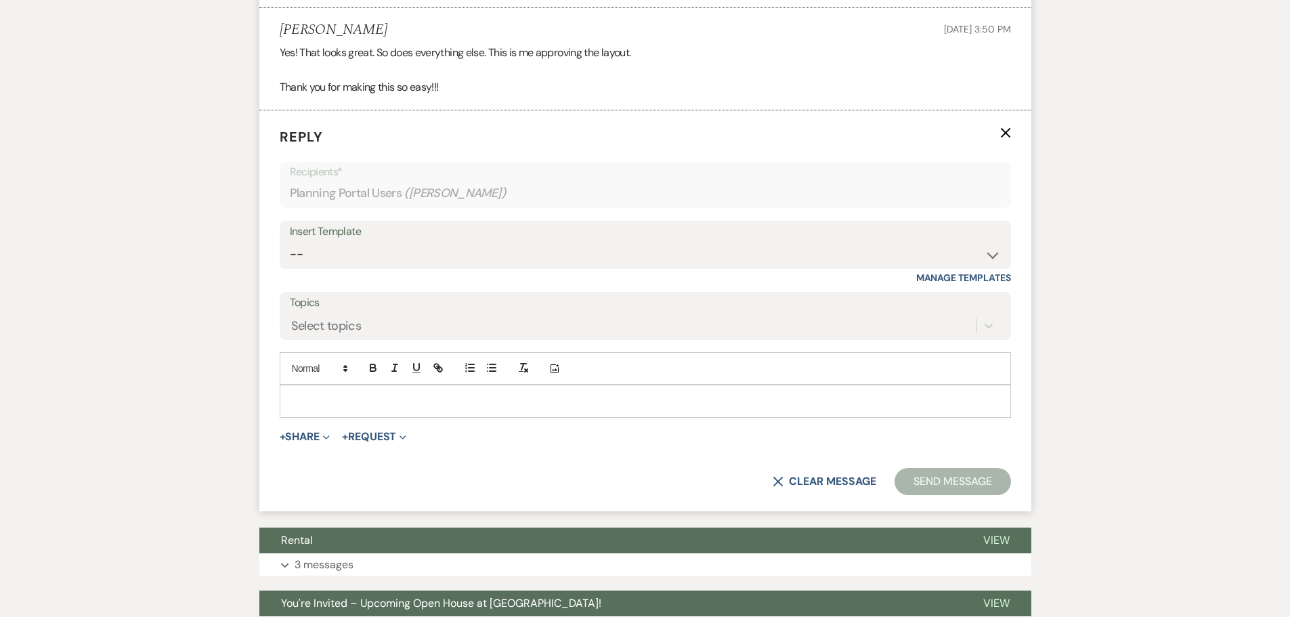
scroll to position [2374, 0]
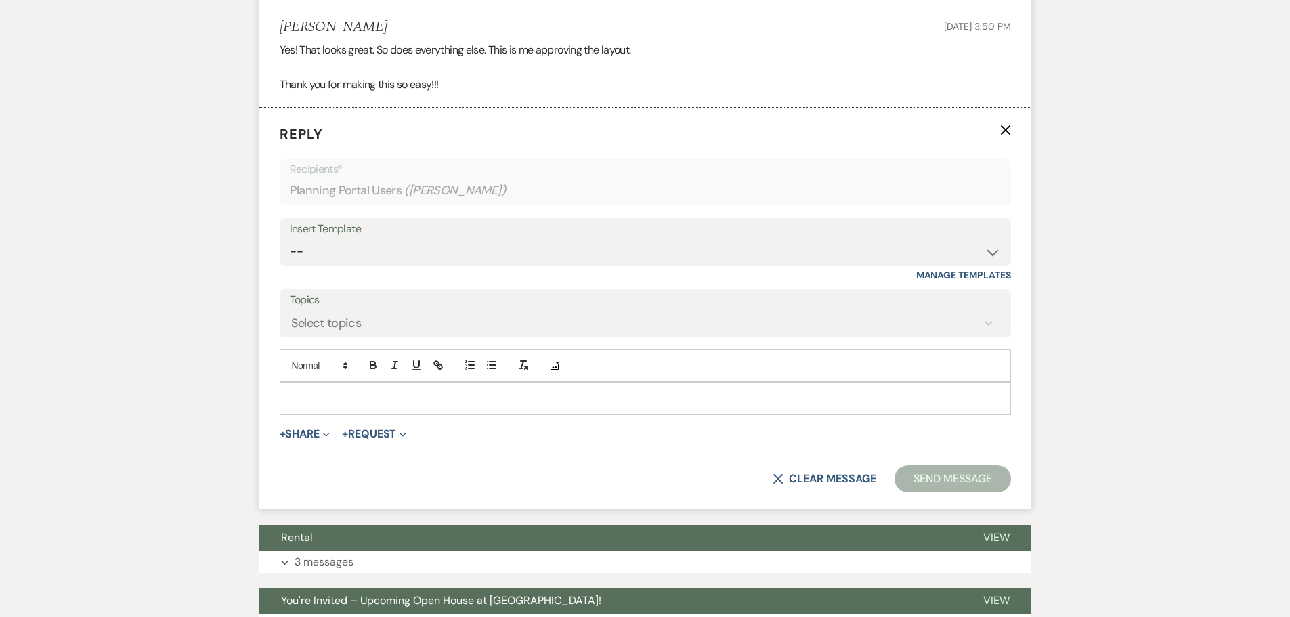
click at [364, 401] on p at bounding box center [646, 398] width 710 height 15
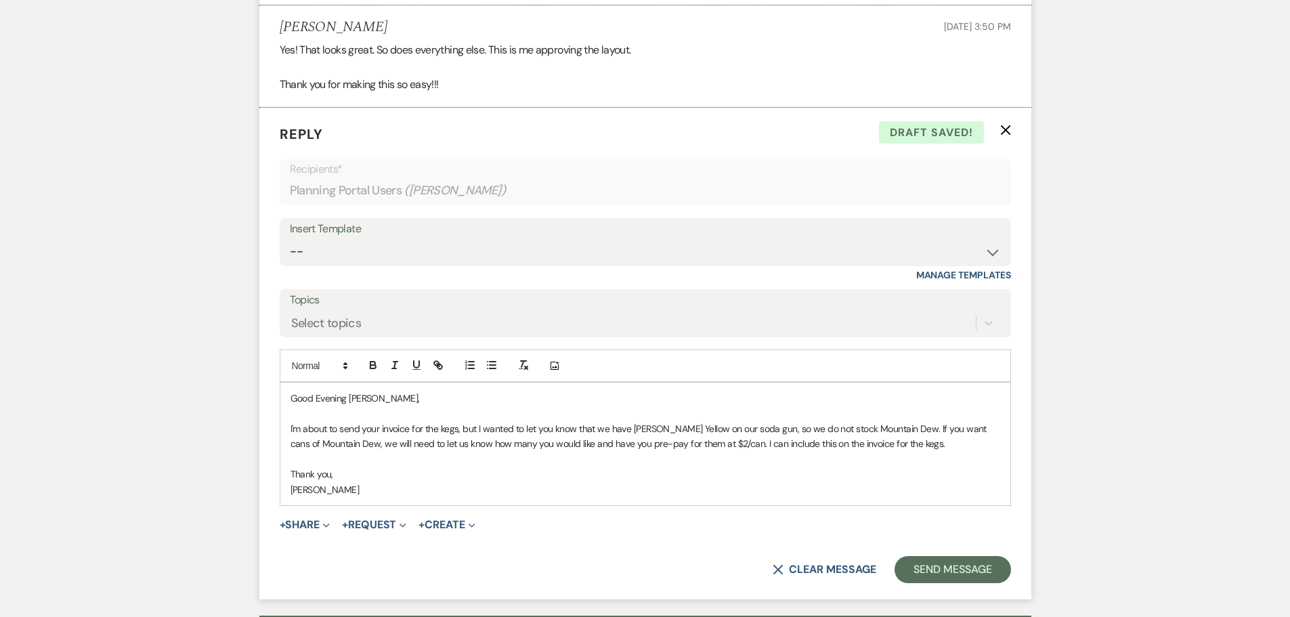
click at [375, 490] on p "[PERSON_NAME]" at bounding box center [646, 489] width 710 height 15
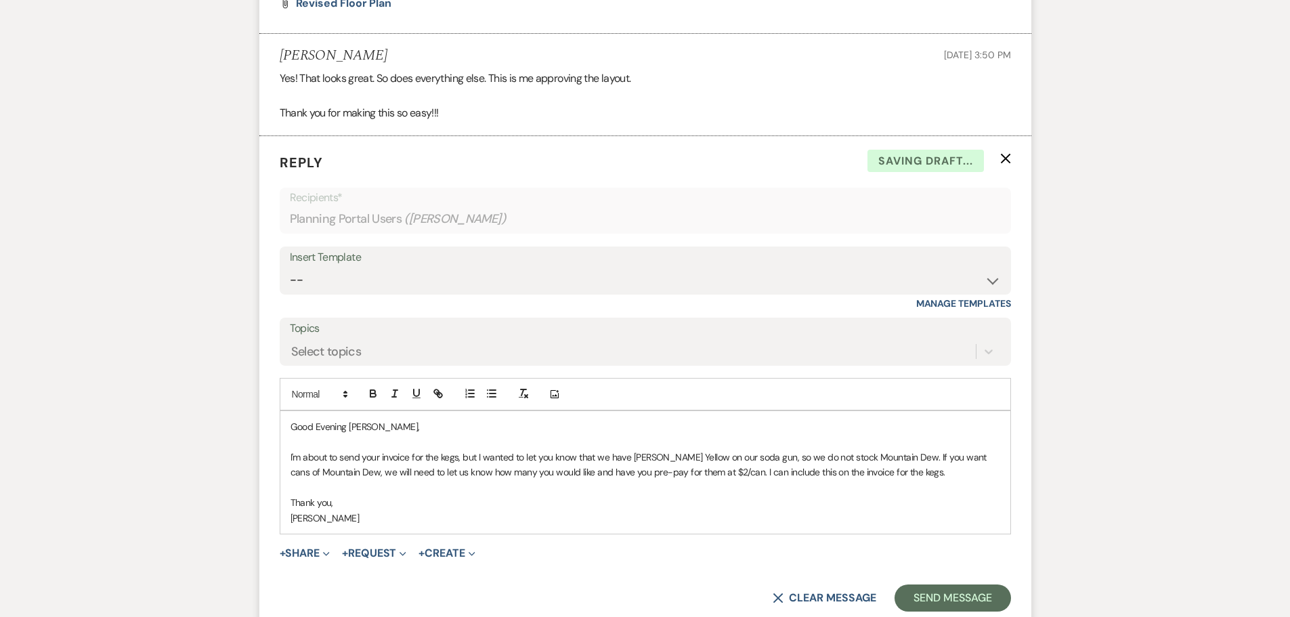
scroll to position [2442, 0]
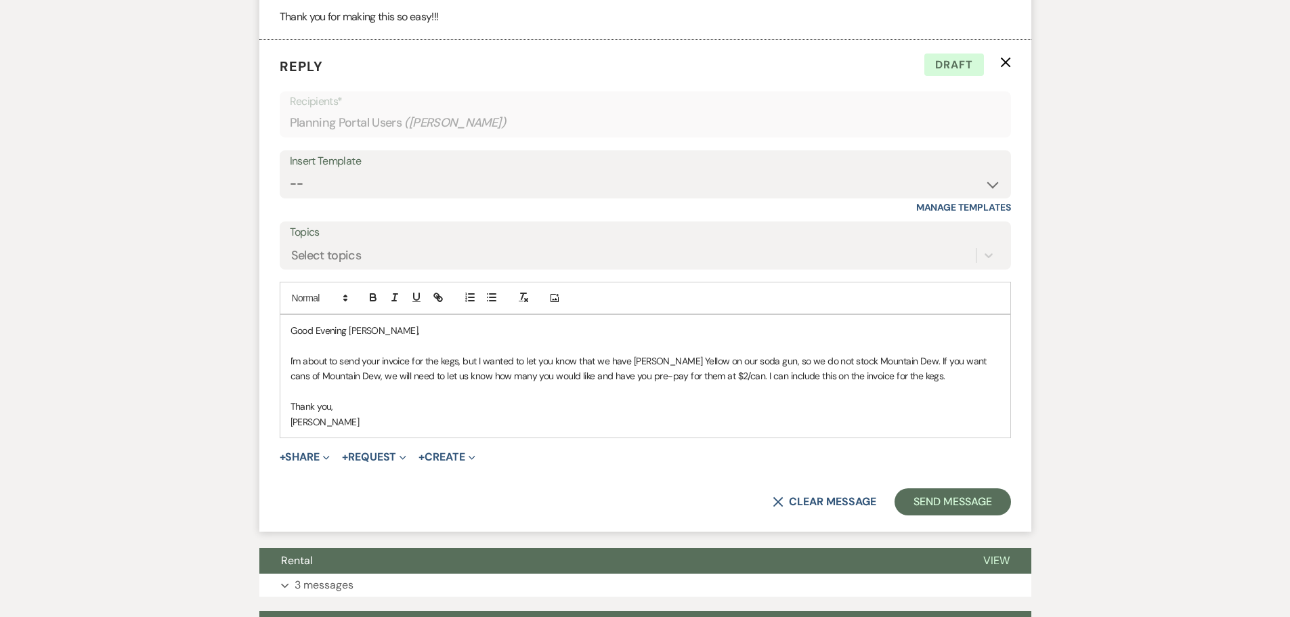
click at [346, 388] on p at bounding box center [646, 391] width 710 height 15
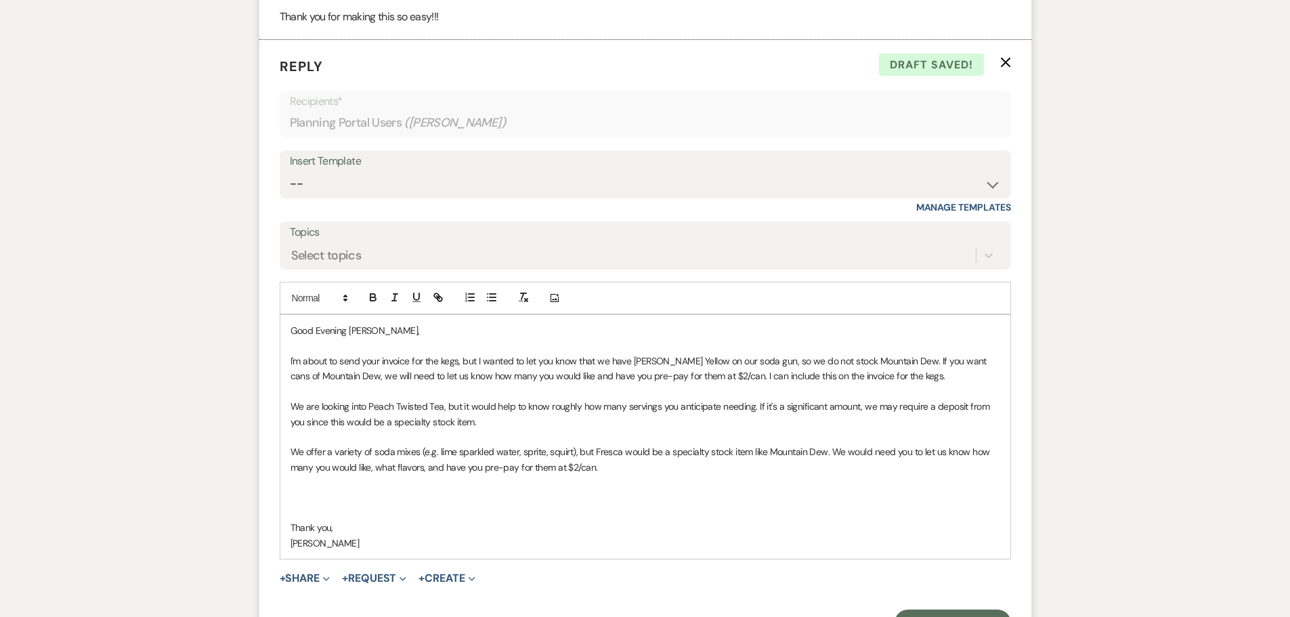
click at [548, 504] on p at bounding box center [646, 497] width 710 height 15
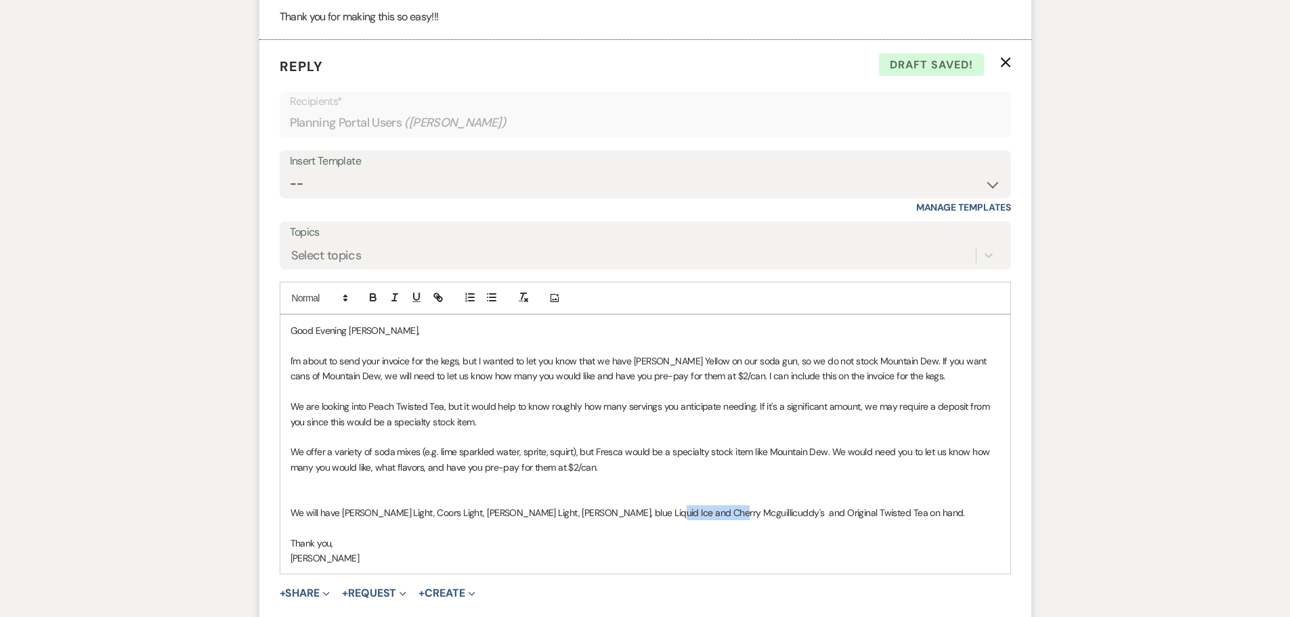
drag, startPoint x: 663, startPoint y: 514, endPoint x: 651, endPoint y: 513, distance: 11.6
click at [651, 513] on p "We will have [PERSON_NAME] Light, Coors Light, [PERSON_NAME] Light, [PERSON_NAM…" at bounding box center [646, 512] width 710 height 15
drag, startPoint x: 684, startPoint y: 503, endPoint x: 675, endPoint y: 511, distance: 11.5
click at [699, 512] on p "We will have [PERSON_NAME] Light, Coors Light, [PERSON_NAME] Light, [PERSON_NAM…" at bounding box center [646, 512] width 710 height 15
